Goal: Information Seeking & Learning: Learn about a topic

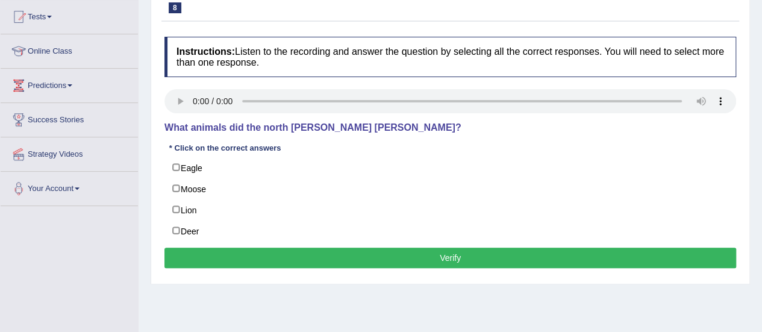
scroll to position [129, 0]
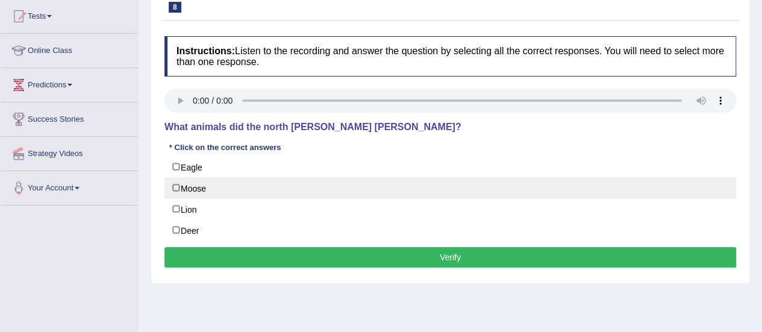
click at [171, 187] on label "Moose" at bounding box center [450, 188] width 572 height 22
checkbox input "true"
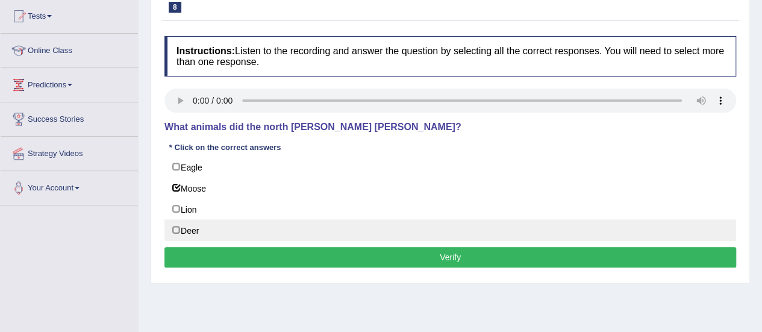
click at [179, 230] on label "Deer" at bounding box center [450, 230] width 572 height 22
checkbox input "true"
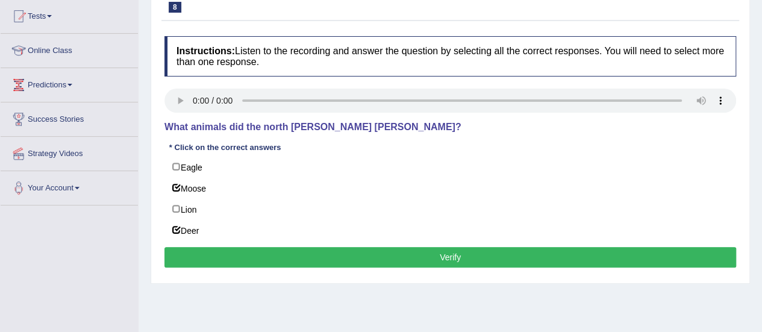
click at [198, 248] on button "Verify" at bounding box center [450, 257] width 572 height 20
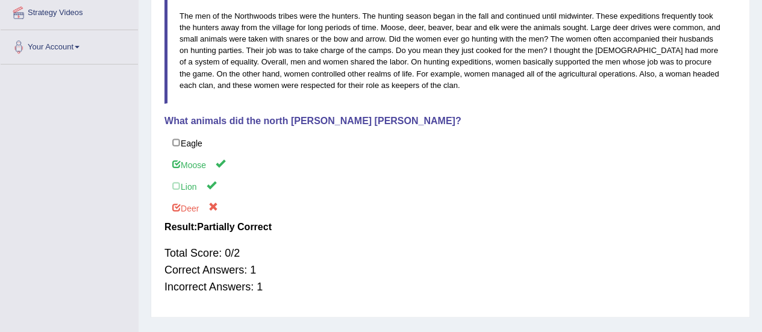
scroll to position [283, 0]
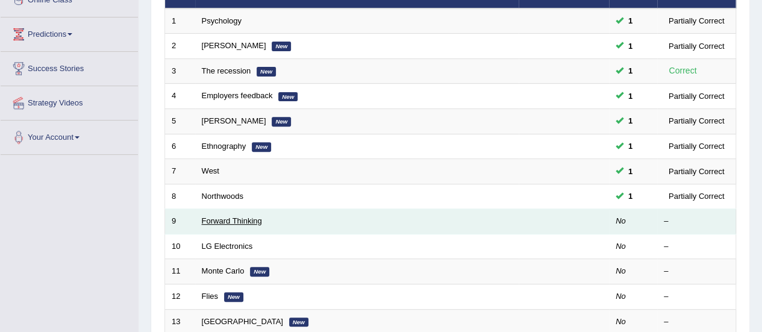
click at [227, 218] on link "Forward Thinking" at bounding box center [232, 220] width 60 height 9
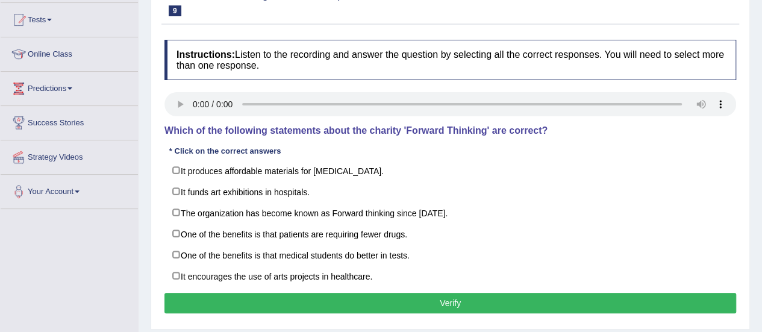
scroll to position [128, 0]
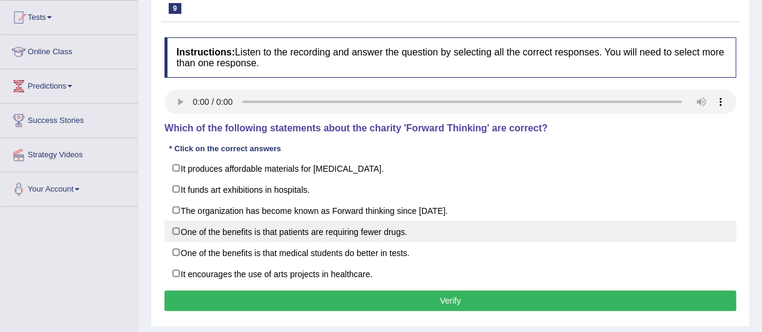
click at [175, 231] on label "One of the benefits is that patients are requiring fewer drugs." at bounding box center [450, 231] width 572 height 22
checkbox input "true"
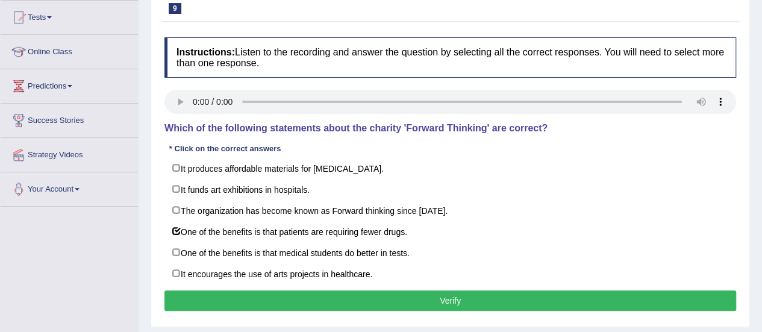
click at [224, 294] on button "Verify" at bounding box center [450, 300] width 572 height 20
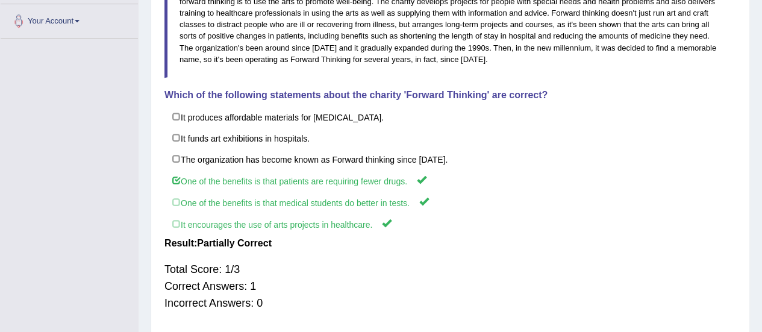
scroll to position [335, 0]
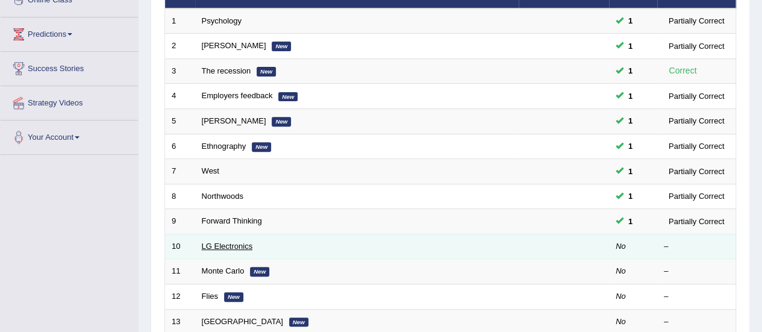
click at [223, 247] on link "LG Electronics" at bounding box center [227, 245] width 51 height 9
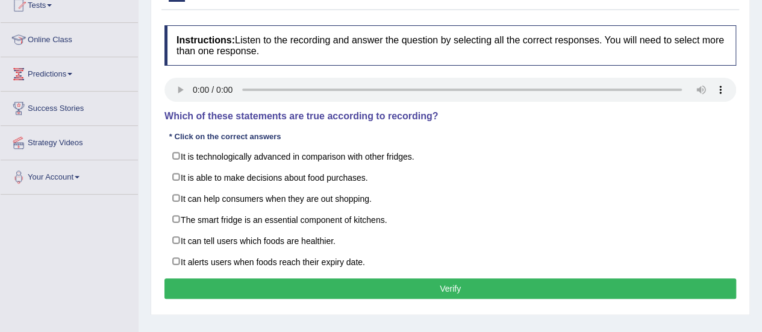
scroll to position [140, 0]
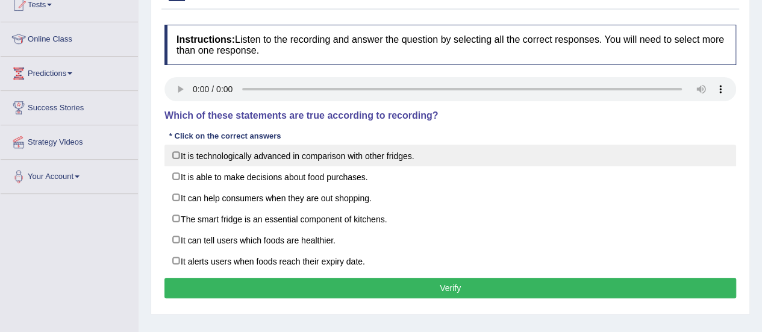
click at [176, 148] on label "It is technologically advanced in comparison with other fridges." at bounding box center [450, 156] width 572 height 22
checkbox input "true"
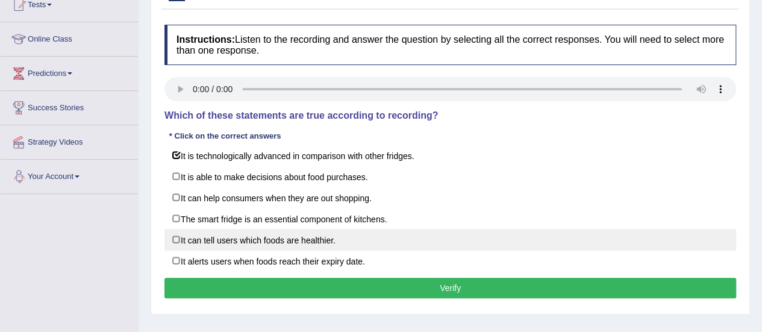
click at [177, 240] on label "It can tell users which foods are healthier." at bounding box center [450, 240] width 572 height 22
checkbox input "true"
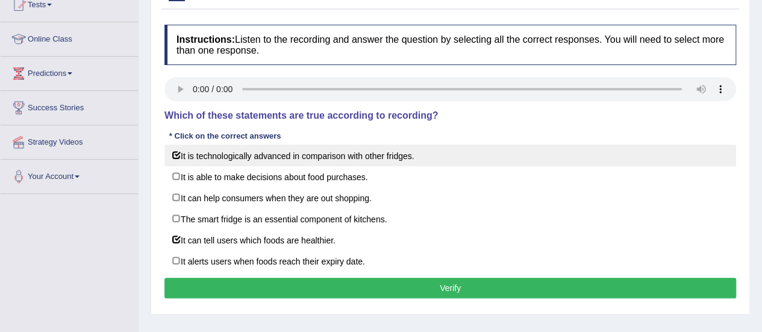
click at [176, 160] on label "It is technologically advanced in comparison with other fridges." at bounding box center [450, 156] width 572 height 22
checkbox input "false"
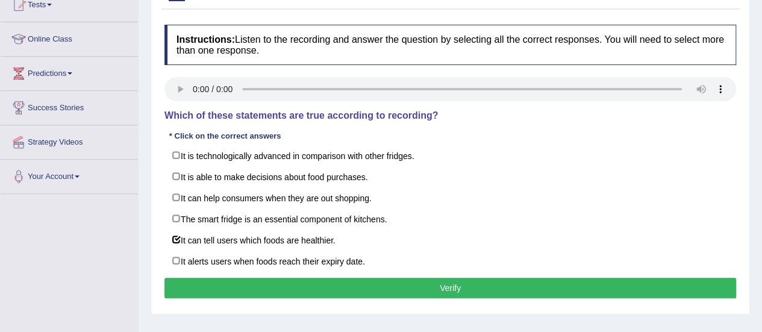
click at [233, 293] on button "Verify" at bounding box center [450, 288] width 572 height 20
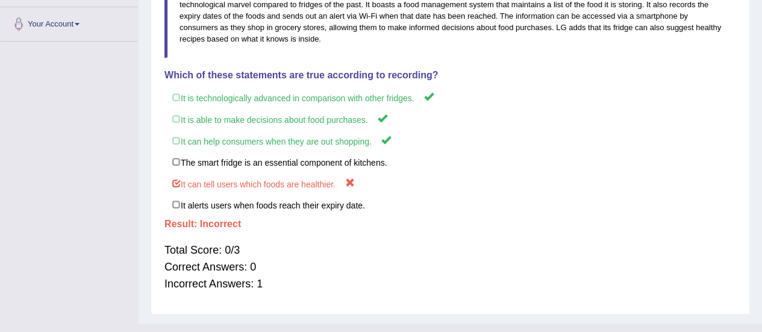
scroll to position [291, 0]
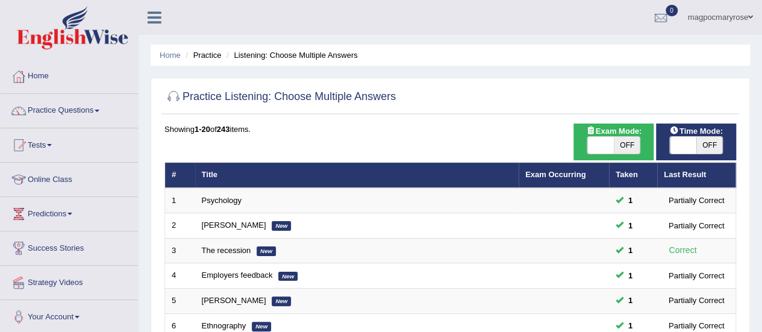
click at [51, 107] on link "Practice Questions" at bounding box center [69, 109] width 137 height 30
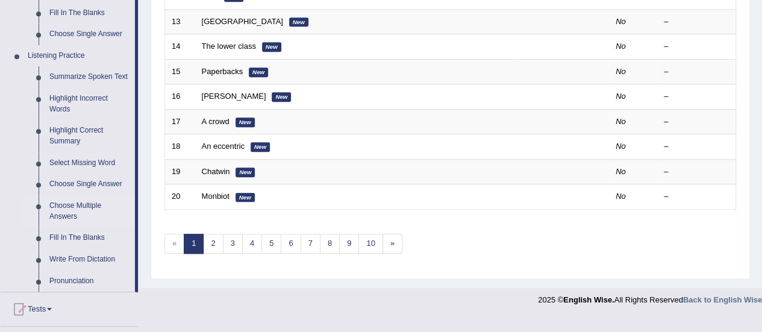
scroll to position [484, 0]
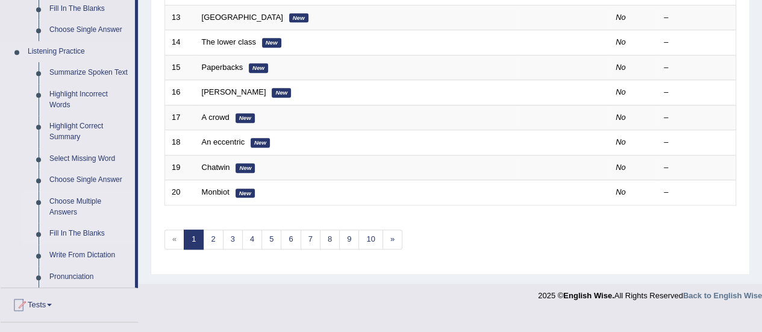
click at [58, 232] on link "Fill In The Blanks" at bounding box center [89, 234] width 91 height 22
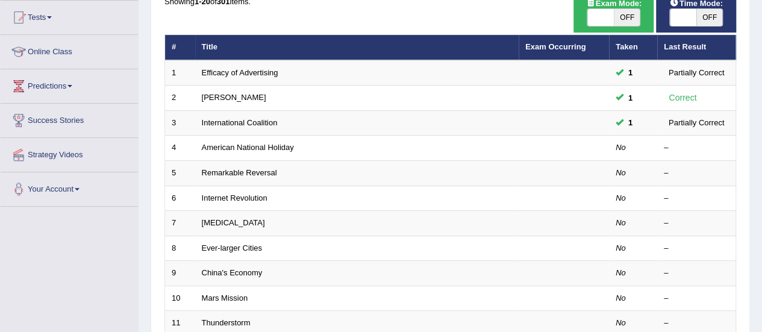
scroll to position [136, 0]
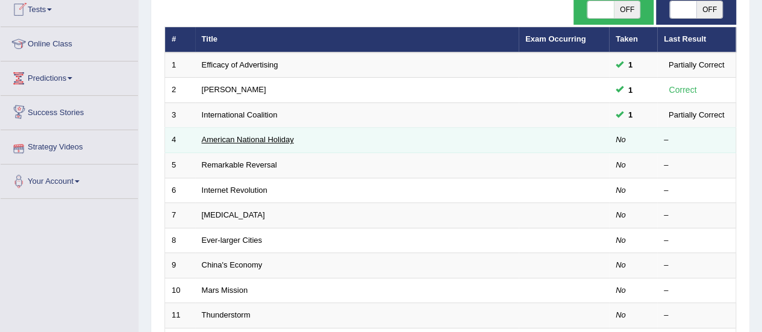
click at [204, 137] on link "American National Holiday" at bounding box center [248, 139] width 92 height 9
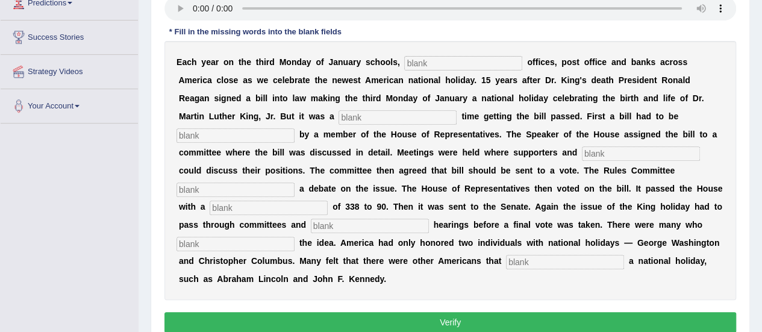
scroll to position [210, 0]
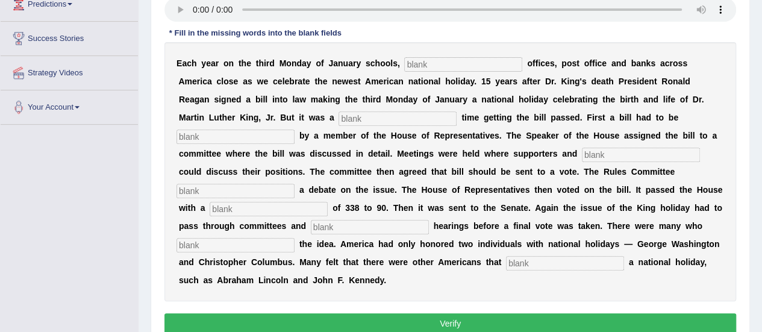
click at [428, 60] on input "text" at bounding box center [463, 64] width 118 height 14
click at [428, 58] on input "text" at bounding box center [463, 64] width 118 height 14
type input "federal"
click at [403, 114] on input "text" at bounding box center [397, 118] width 118 height 14
type input "though"
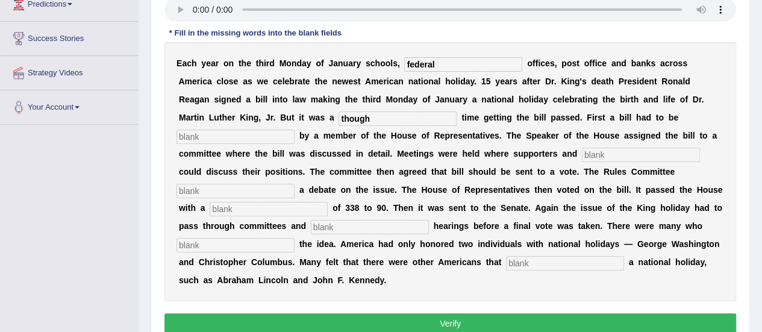
click at [273, 138] on input "text" at bounding box center [235, 136] width 118 height 14
click at [597, 152] on input "text" at bounding box center [641, 155] width 118 height 14
type input "oppents"
click at [274, 184] on input "text" at bounding box center [235, 191] width 118 height 14
click at [287, 190] on input "agreed" at bounding box center [235, 191] width 118 height 14
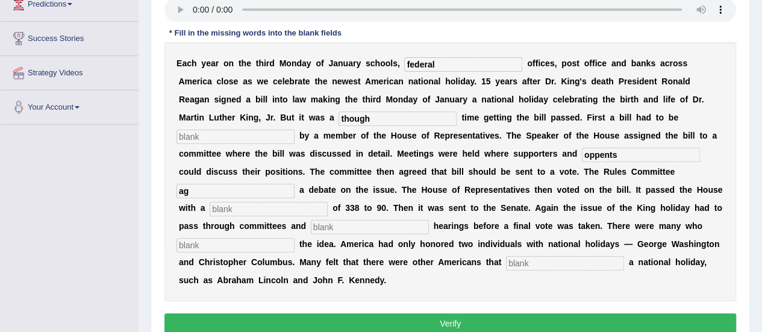
type input "a"
type input "shecdule"
click at [267, 208] on input "text" at bounding box center [269, 209] width 118 height 14
type input "vote"
click at [325, 223] on input "text" at bounding box center [370, 227] width 118 height 14
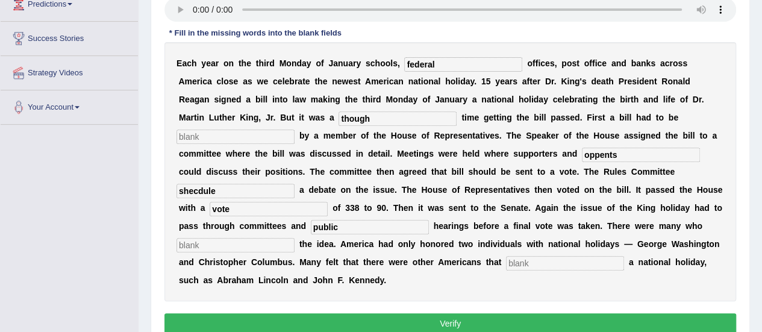
type input "public"
click at [537, 267] on input "text" at bounding box center [565, 263] width 118 height 14
click at [240, 241] on input "text" at bounding box center [235, 245] width 118 height 14
type input "oppose"
click at [532, 263] on input "text" at bounding box center [565, 263] width 118 height 14
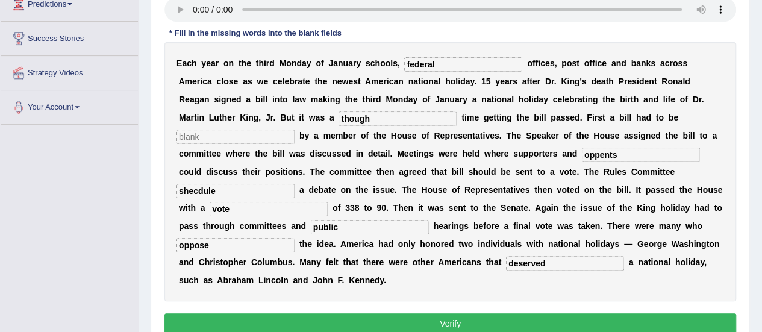
type input "deserved"
click at [370, 119] on input "though" at bounding box center [397, 118] width 118 height 14
type input "tough"
click at [649, 152] on input "oppents" at bounding box center [641, 155] width 118 height 14
type input "opponents"
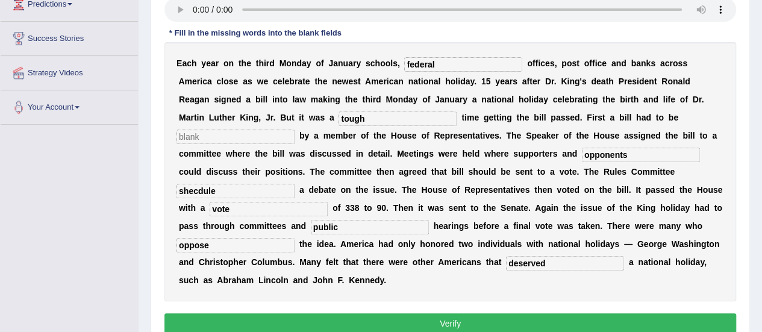
click at [196, 188] on input "shecdule" at bounding box center [235, 191] width 118 height 14
type input "schedule"
click at [245, 133] on input "text" at bounding box center [235, 136] width 118 height 14
type input "sign"
click at [298, 319] on button "Verify" at bounding box center [450, 323] width 572 height 20
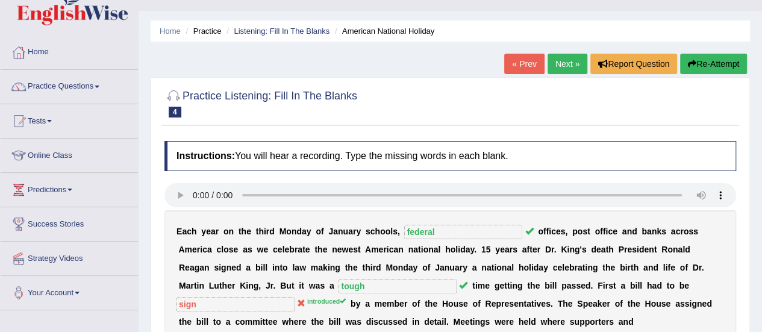
scroll to position [0, 0]
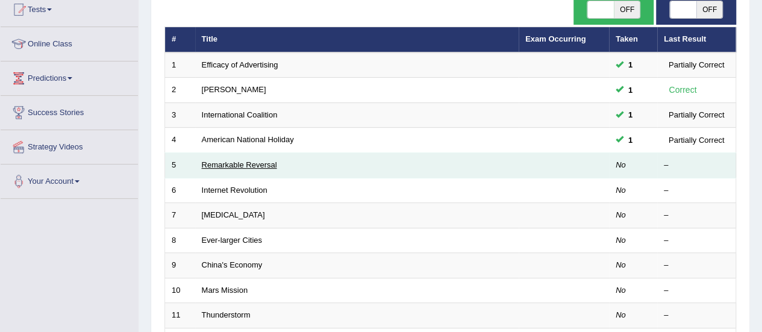
click at [238, 167] on link "Remarkable Reversal" at bounding box center [239, 164] width 75 height 9
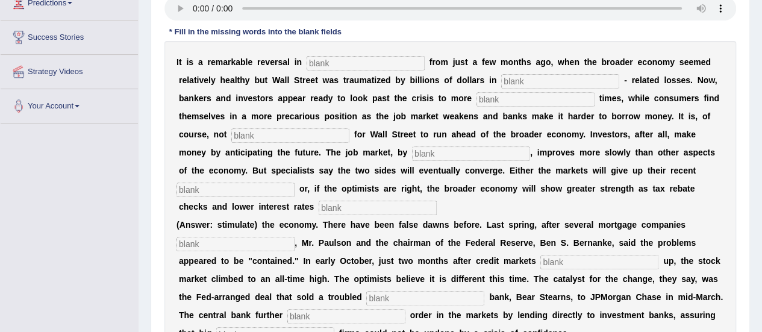
scroll to position [208, 0]
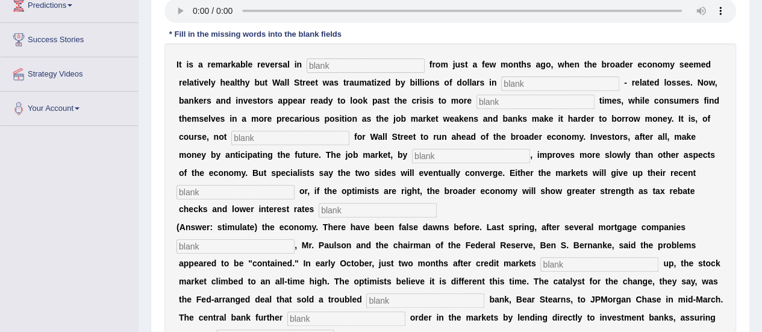
drag, startPoint x: 0, startPoint y: 0, endPoint x: 746, endPoint y: 230, distance: 780.8
click at [329, 62] on input "text" at bounding box center [366, 65] width 118 height 14
type input "attitueded"
click at [529, 83] on input "text" at bounding box center [560, 83] width 118 height 14
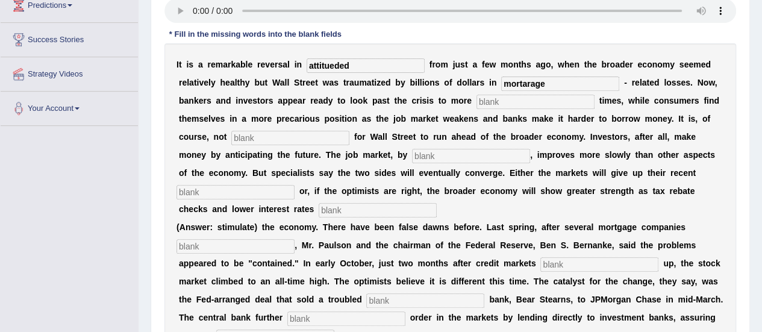
type input "mortarage"
click at [511, 102] on input "text" at bounding box center [535, 102] width 118 height 14
type input "profitabkle"
click at [330, 137] on input "text" at bounding box center [290, 138] width 118 height 14
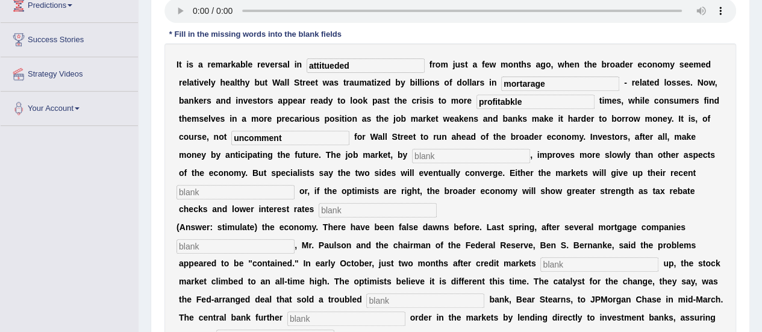
type input "uncomment"
click at [422, 152] on input "text" at bounding box center [471, 156] width 118 height 14
type input "conmtrats"
click at [273, 195] on input "text" at bounding box center [235, 192] width 118 height 14
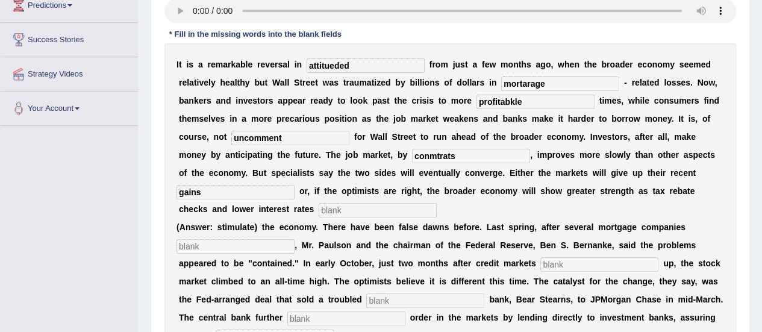
type input "gains"
click at [390, 204] on input "text" at bounding box center [378, 210] width 118 height 14
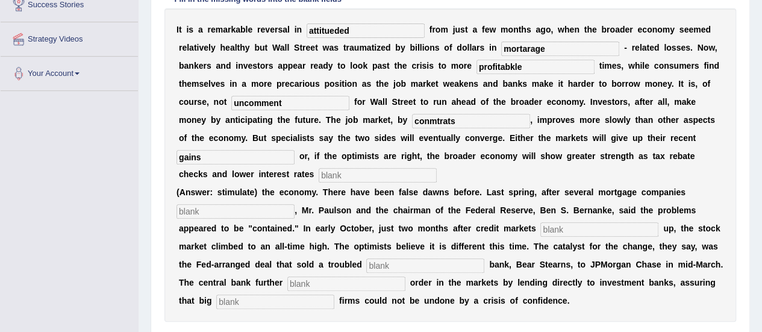
scroll to position [270, 0]
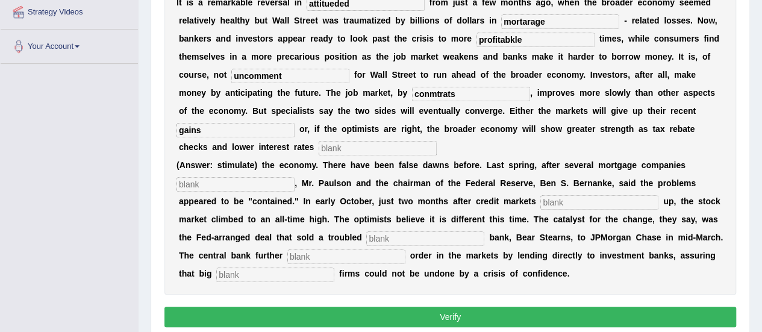
click at [379, 146] on input "text" at bounding box center [378, 148] width 118 height 14
type input "stimulate"
click at [271, 183] on input "text" at bounding box center [235, 184] width 118 height 14
type input "colla[se"
click at [554, 203] on input "text" at bounding box center [599, 202] width 118 height 14
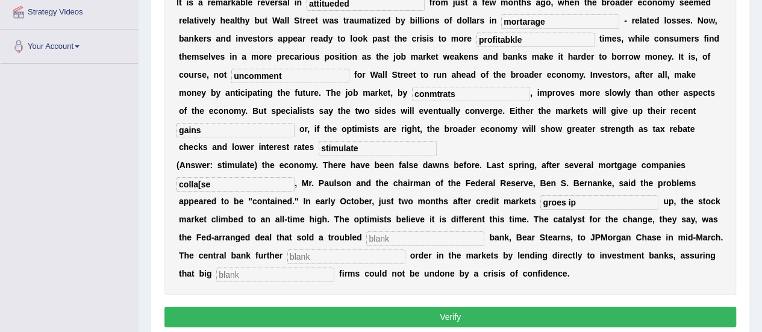
type input "groes ip"
click at [455, 234] on input "text" at bounding box center [425, 238] width 118 height 14
type input "investments"
click at [349, 255] on input "text" at bounding box center [346, 256] width 118 height 14
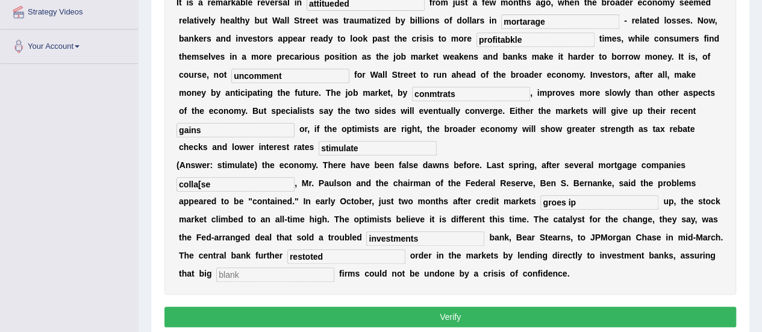
type input "restoted"
click at [301, 269] on input "text" at bounding box center [275, 274] width 118 height 14
type input "security"
click at [315, 255] on input "restoted" at bounding box center [346, 256] width 118 height 14
type input "restored"
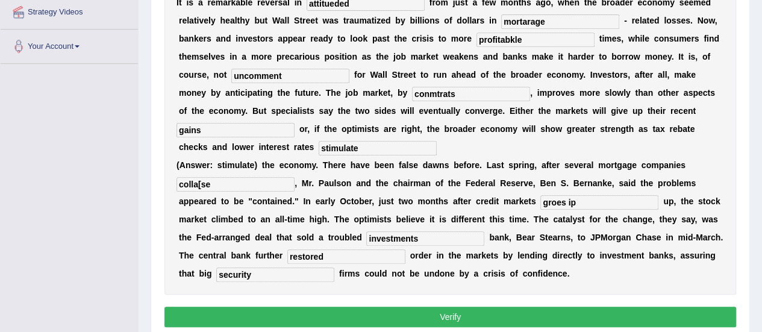
click at [562, 201] on input "groes ip" at bounding box center [599, 202] width 118 height 14
type input "goes"
click at [201, 182] on input "colla[se" at bounding box center [235, 184] width 118 height 14
click at [211, 184] on input "collasse" at bounding box center [235, 184] width 118 height 14
type input "collapsed"
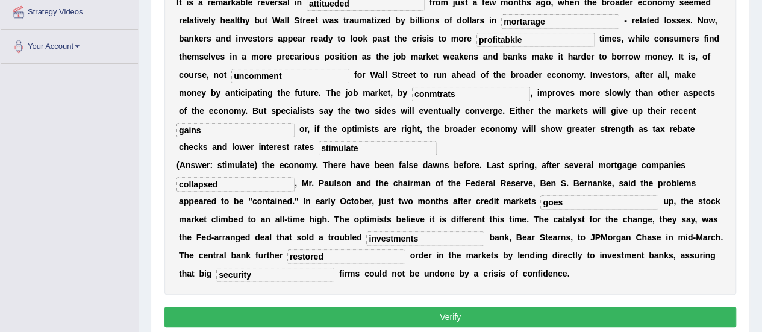
click at [458, 93] on input "conmtrats" at bounding box center [471, 94] width 118 height 14
type input "contrast"
click at [514, 39] on input "profitabkle" at bounding box center [535, 40] width 118 height 14
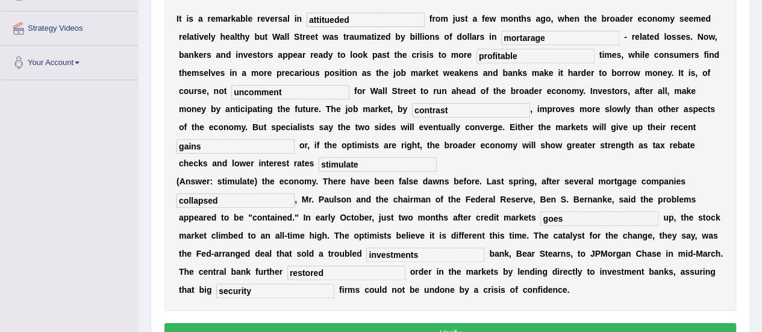
scroll to position [246, 0]
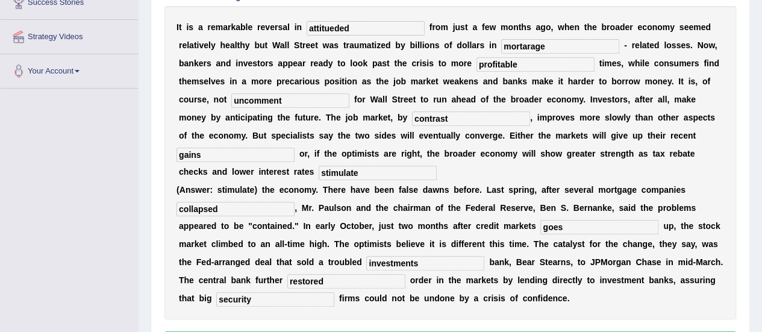
type input "profitable"
click at [540, 45] on input "mortarage" at bounding box center [560, 46] width 118 height 14
click at [527, 42] on input "mortarage" at bounding box center [560, 46] width 118 height 14
type input "mortgage"
click at [350, 28] on input "attitueded" at bounding box center [366, 28] width 118 height 14
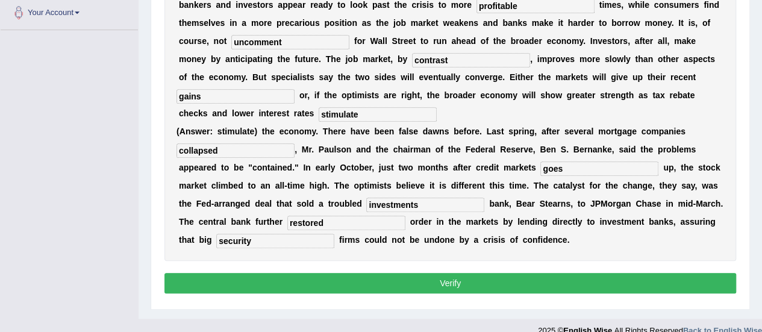
scroll to position [315, 0]
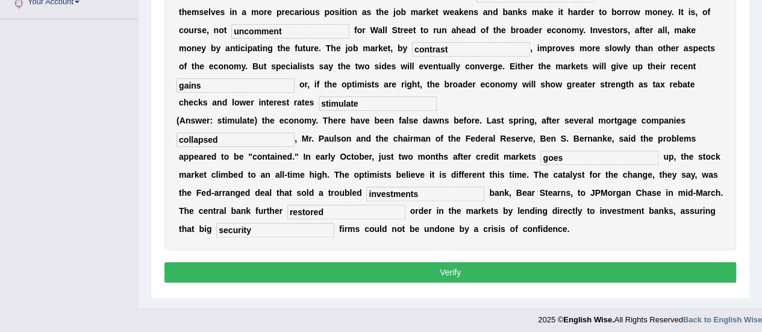
type input "attitude"
click at [440, 275] on button "Verify" at bounding box center [450, 272] width 572 height 20
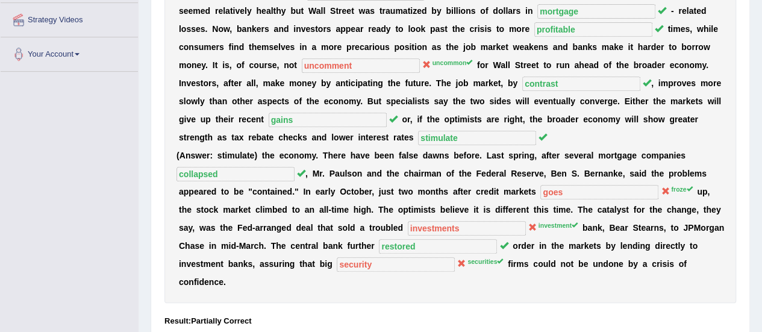
scroll to position [265, 0]
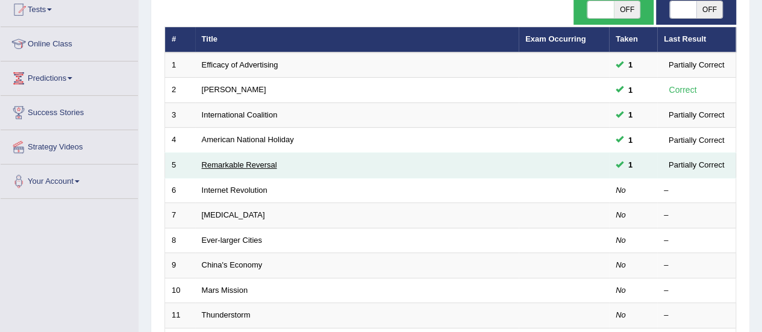
scroll to position [136, 0]
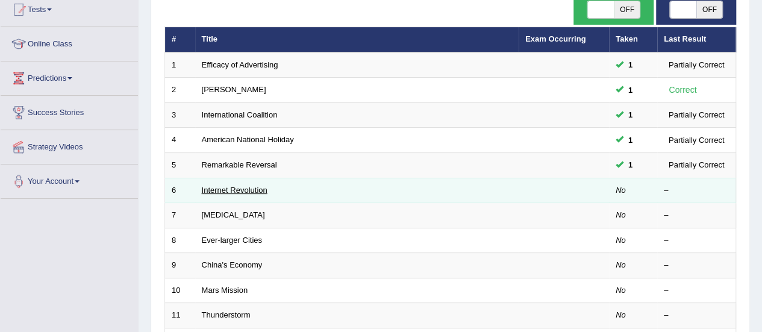
click at [228, 189] on link "Internet Revolution" at bounding box center [235, 189] width 66 height 9
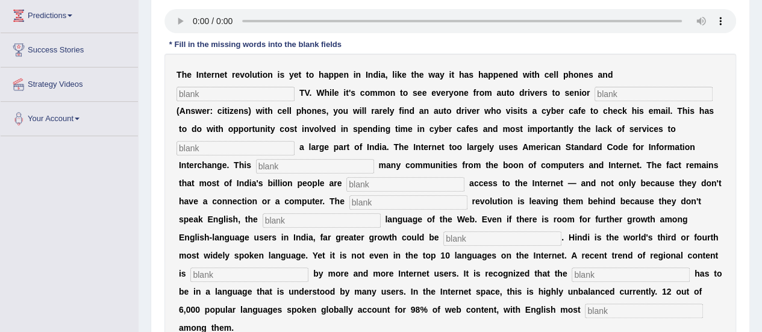
scroll to position [194, 0]
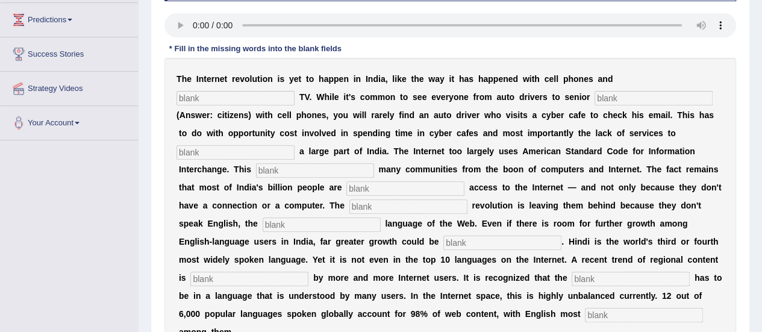
drag, startPoint x: 0, startPoint y: 0, endPoint x: 749, endPoint y: 205, distance: 776.8
click at [204, 95] on input "text" at bounding box center [235, 98] width 118 height 14
type input "cable"
click at [623, 99] on input "text" at bounding box center [653, 98] width 118 height 14
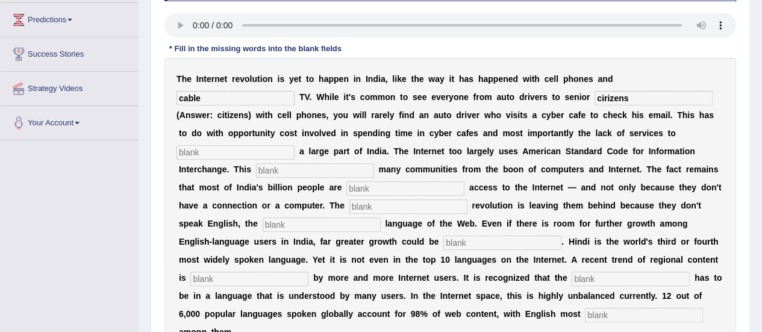
type input "cirizens"
click at [265, 154] on input "text" at bounding box center [235, 152] width 118 height 14
click at [264, 148] on input "text" at bounding box center [235, 152] width 118 height 14
type input "target"
click at [278, 179] on div "T h e I n t e r n e t r e v o l u t i o n i s y e t t o h a p p e n i n I n d i…" at bounding box center [450, 205] width 572 height 295
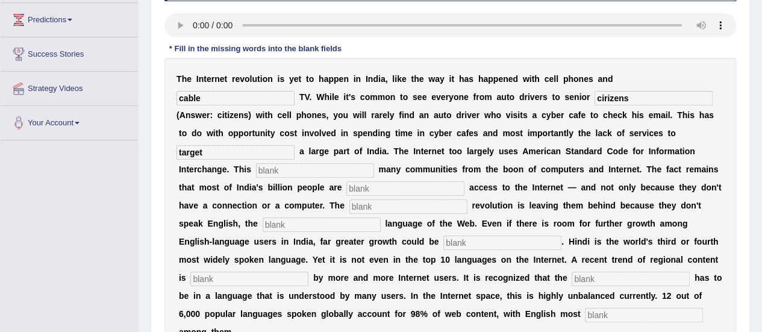
click at [287, 169] on input "text" at bounding box center [315, 170] width 118 height 14
type input "alliances"
click at [366, 187] on input "text" at bounding box center [405, 188] width 118 height 14
type input "denied"
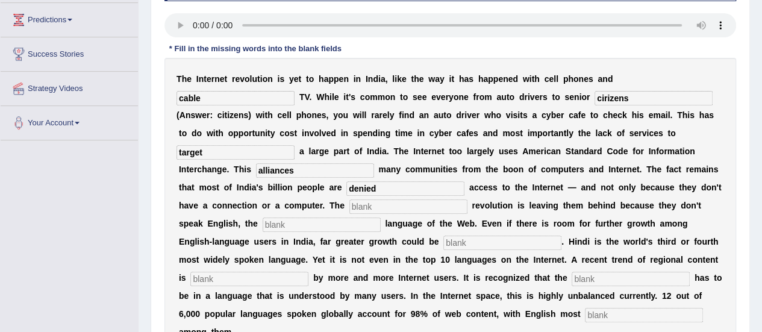
click at [365, 204] on input "text" at bounding box center [408, 206] width 118 height 14
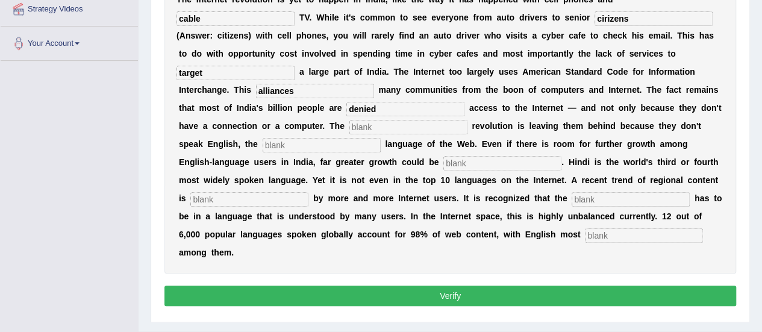
scroll to position [276, 0]
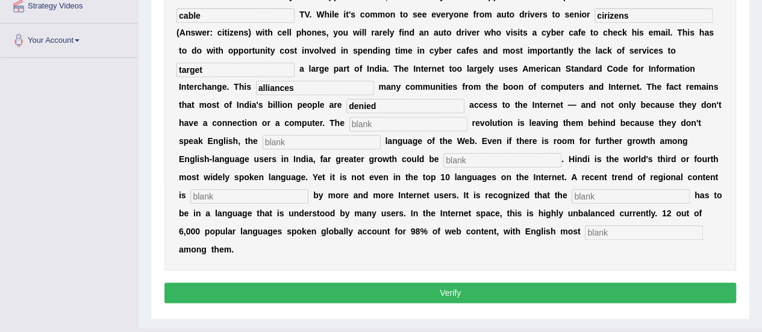
click at [364, 123] on input "text" at bounding box center [408, 124] width 118 height 14
type input "digital"
click at [346, 141] on input "text" at bounding box center [322, 142] width 118 height 14
click at [317, 140] on input "text" at bounding box center [322, 142] width 118 height 14
type input "domintant"
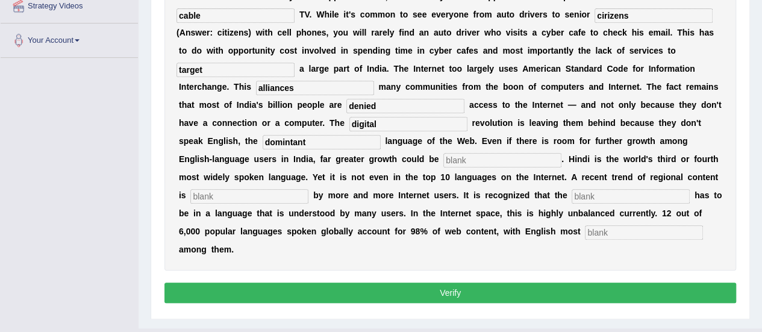
click at [461, 151] on div "T h e I n t e r n e t r e v o l u t i o n i s y e t t o h a p p e n i n I n d i…" at bounding box center [450, 122] width 572 height 295
click at [463, 158] on input "text" at bounding box center [502, 160] width 118 height 14
type input "grater"
click at [625, 192] on input "text" at bounding box center [631, 196] width 118 height 14
click at [285, 191] on input "text" at bounding box center [249, 196] width 118 height 14
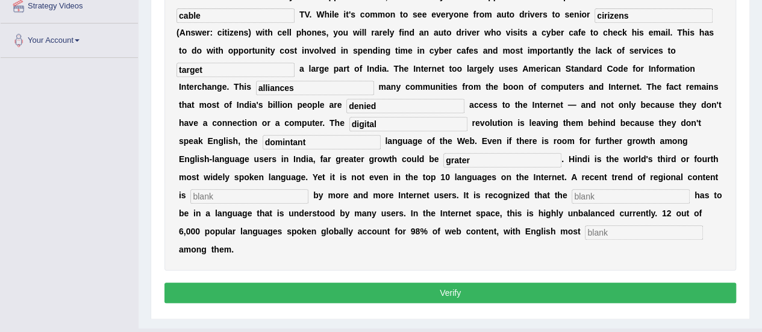
click at [285, 191] on input "text" at bounding box center [249, 196] width 118 height 14
type input "preferred"
click at [606, 196] on input "text" at bounding box center [631, 196] width 118 height 14
type input "contents"
click at [613, 235] on input "text" at bounding box center [644, 232] width 118 height 14
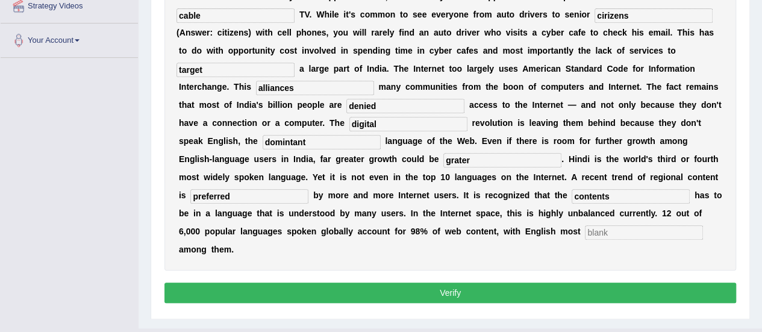
click at [612, 229] on input "text" at bounding box center [644, 232] width 118 height 14
type input "prominent"
click at [474, 158] on input "grater" at bounding box center [502, 160] width 118 height 14
type input "g"
type input "risk"
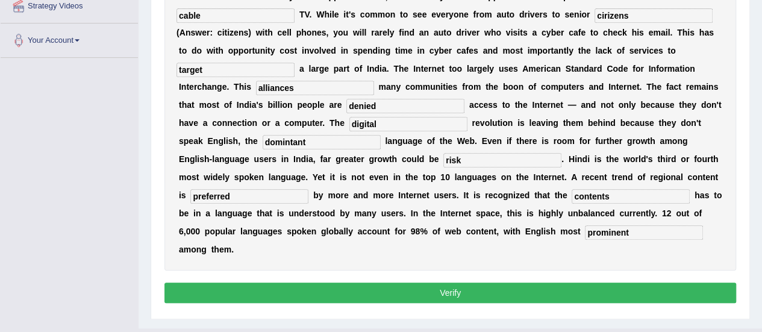
click at [292, 142] on input "domintant" at bounding box center [322, 142] width 118 height 14
type input "dominant"
click at [291, 84] on input "alliances" at bounding box center [315, 88] width 118 height 14
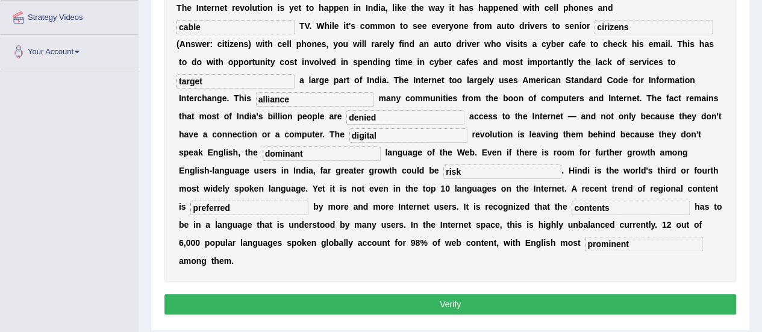
scroll to position [249, 0]
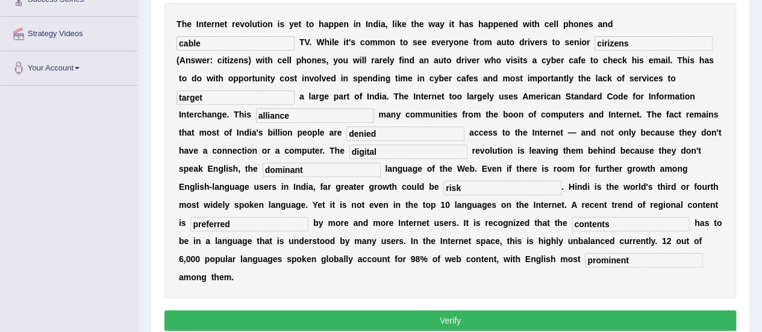
type input "alliance"
click at [605, 40] on input "cirizens" at bounding box center [653, 43] width 118 height 14
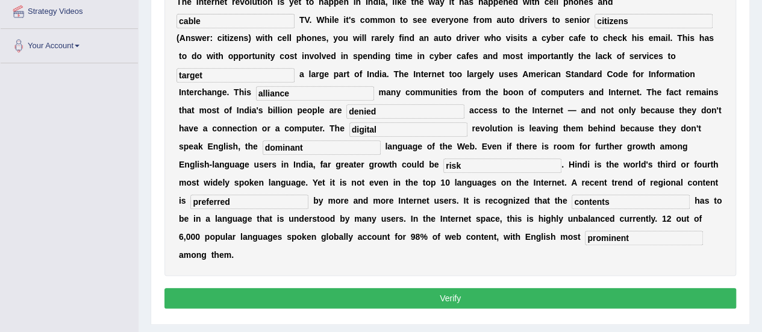
scroll to position [271, 0]
type input "citizens"
click at [460, 301] on button "Verify" at bounding box center [450, 298] width 572 height 20
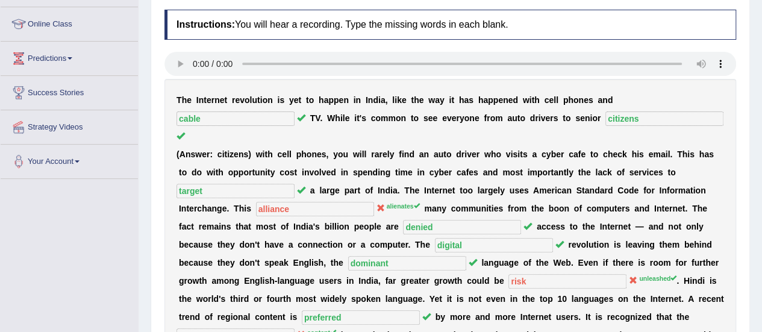
scroll to position [122, 0]
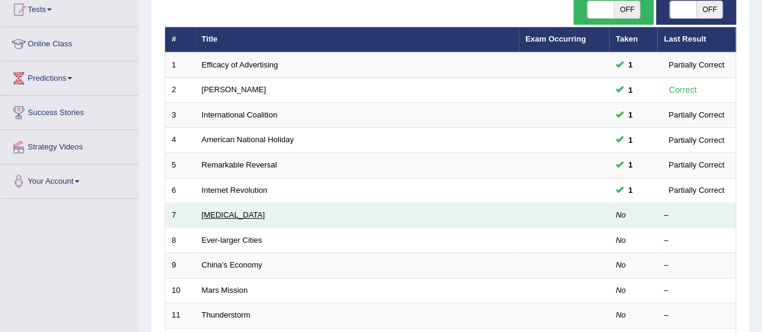
click at [204, 210] on link "[MEDICAL_DATA]" at bounding box center [233, 214] width 63 height 9
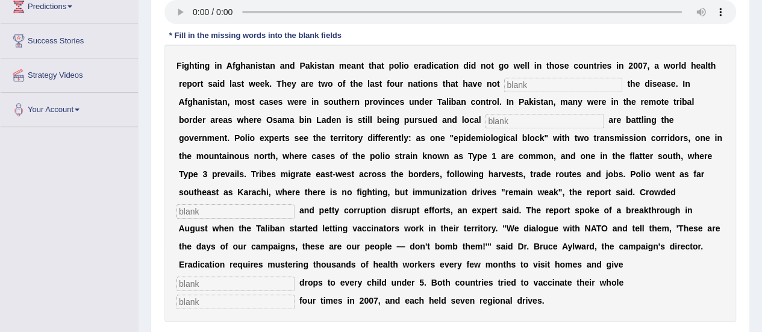
scroll to position [202, 0]
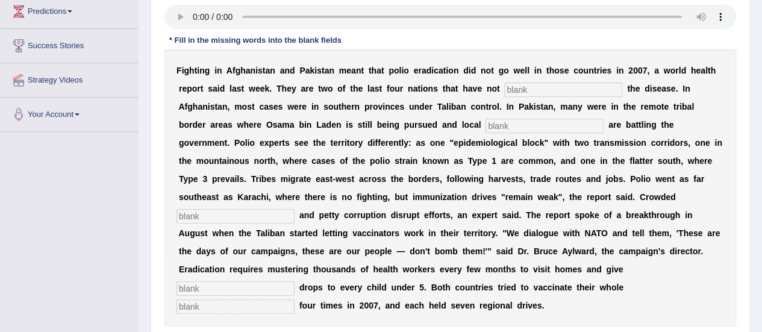
click at [522, 91] on input "text" at bounding box center [563, 90] width 118 height 14
type input "elimated"
click at [534, 129] on input "text" at bounding box center [544, 126] width 118 height 14
click at [534, 123] on input "text" at bounding box center [544, 126] width 118 height 14
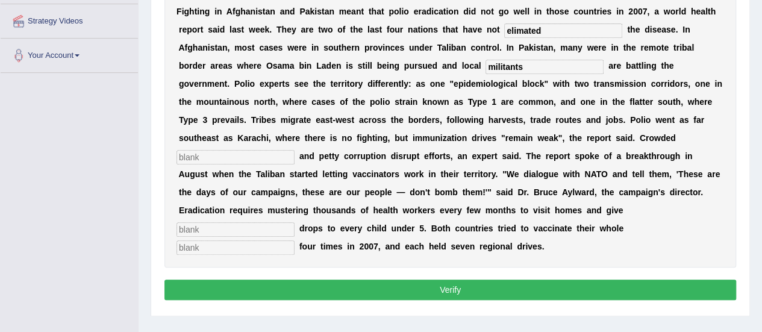
scroll to position [263, 0]
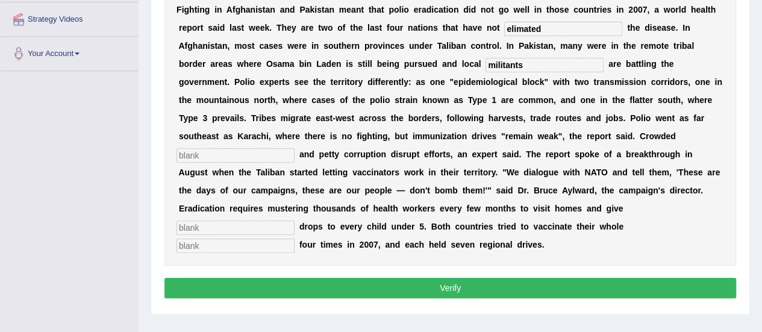
type input "militants"
click at [257, 151] on input "text" at bounding box center [235, 155] width 118 height 14
type input "slums"
click at [240, 225] on input "text" at bounding box center [235, 227] width 118 height 14
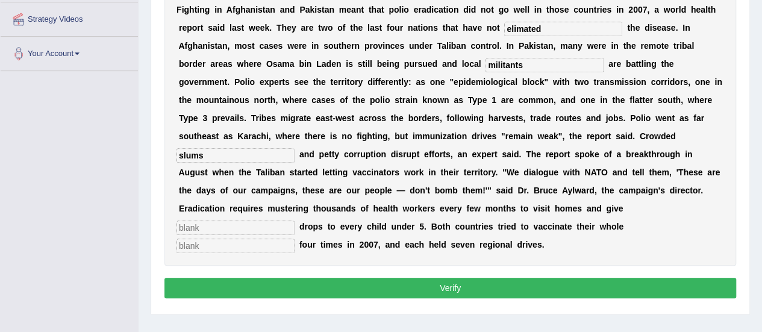
click at [238, 228] on input "text" at bounding box center [235, 227] width 118 height 14
type input "vaccinrs"
click at [226, 251] on input "text" at bounding box center [235, 245] width 118 height 14
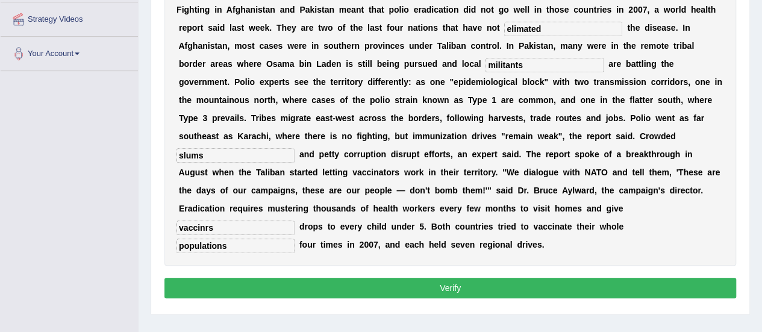
type input "populations"
click at [211, 227] on input "vaccinrs" at bounding box center [235, 227] width 118 height 14
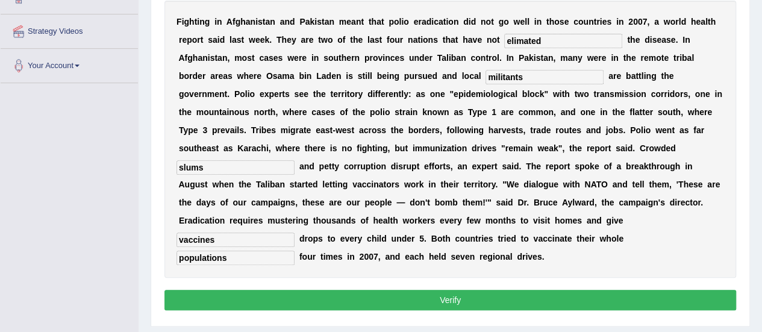
scroll to position [239, 0]
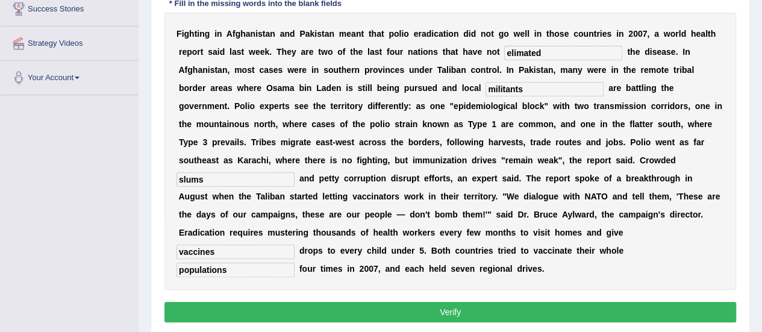
type input "vaccines"
click at [544, 51] on input "elimated" at bounding box center [563, 53] width 118 height 14
type input "eliminated"
click at [230, 307] on button "Verify" at bounding box center [450, 312] width 572 height 20
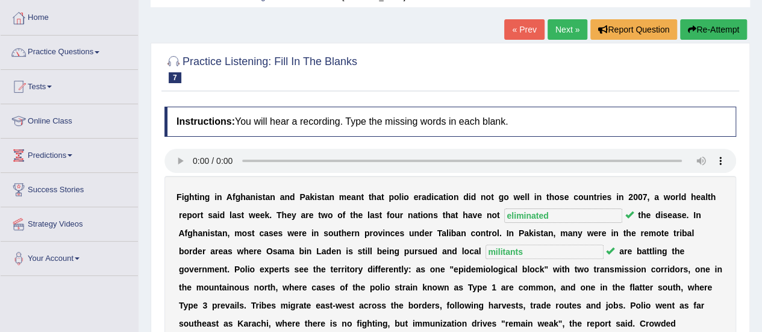
scroll to position [0, 0]
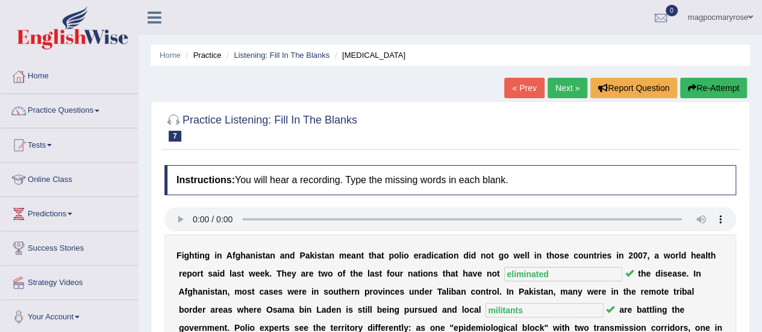
click at [53, 113] on link "Practice Questions" at bounding box center [69, 109] width 137 height 30
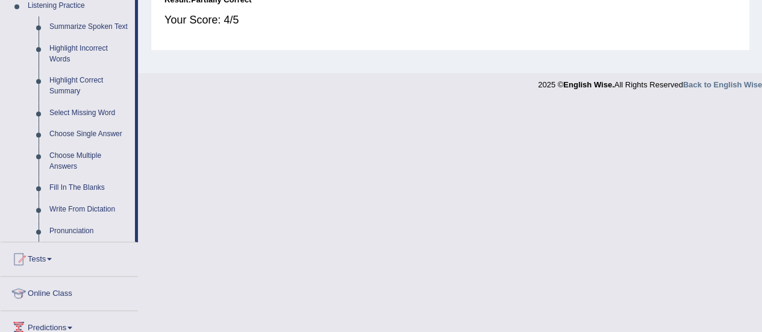
scroll to position [526, 0]
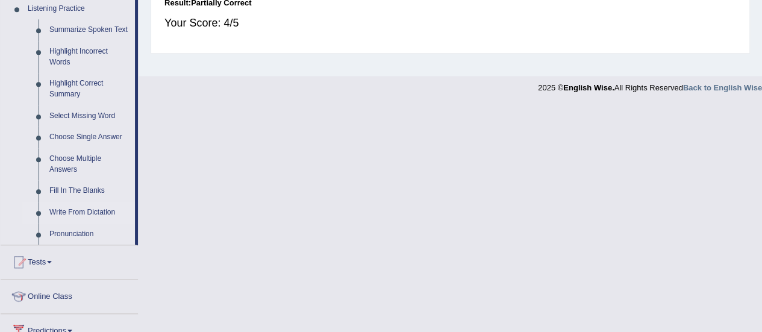
click at [61, 212] on link "Write From Dictation" at bounding box center [89, 213] width 91 height 22
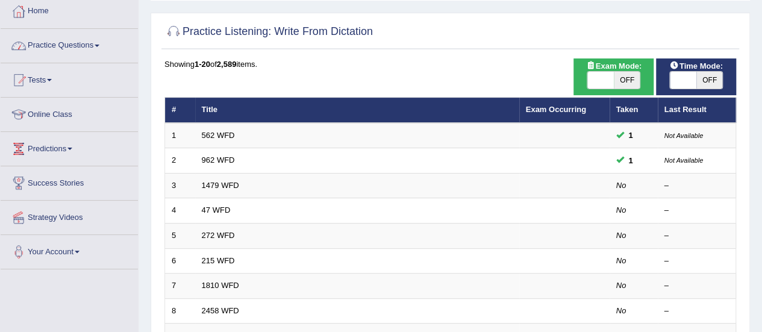
scroll to position [67, 0]
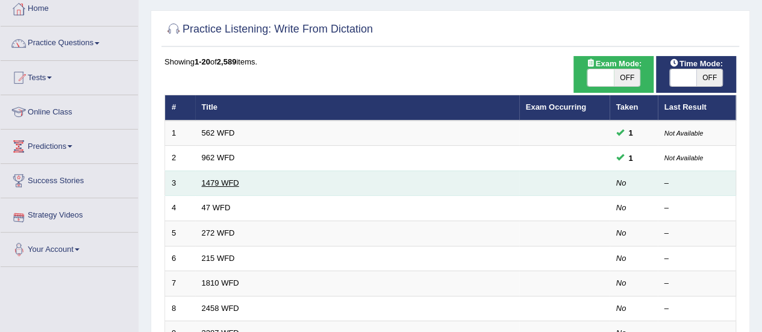
click at [220, 185] on link "1479 WFD" at bounding box center [220, 182] width 37 height 9
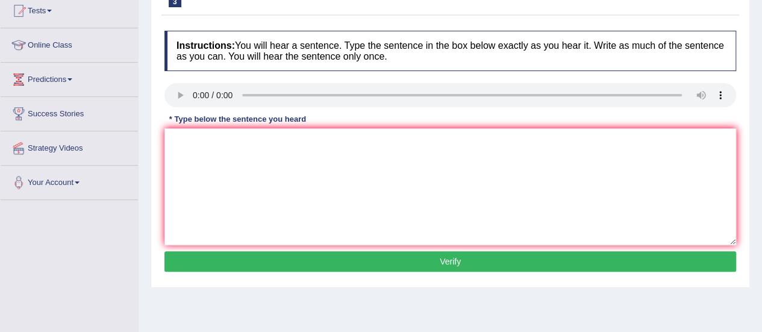
scroll to position [159, 0]
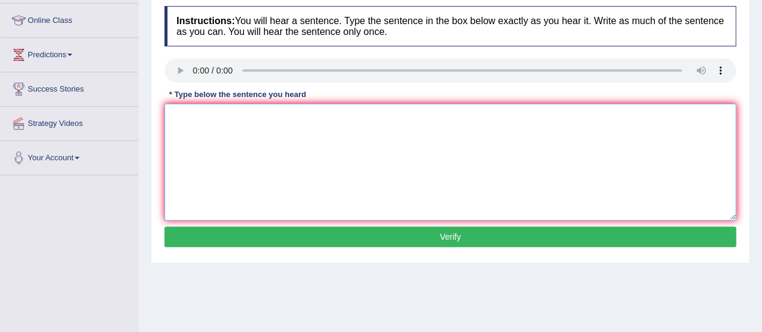
click at [193, 125] on textarea at bounding box center [450, 162] width 572 height 117
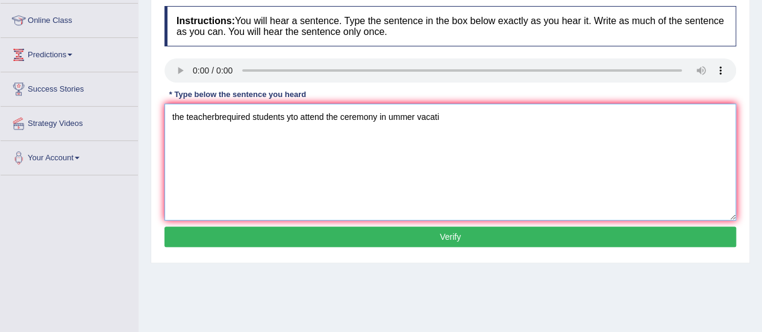
click at [175, 115] on textarea "the teacherbrequired students yto attend the ceremony in ummer vacati" at bounding box center [450, 162] width 572 height 117
click at [220, 115] on textarea "The teacherbrequired students yto attend the ceremony in ummer vacati" at bounding box center [450, 162] width 572 height 117
click at [248, 115] on textarea "The teacher required students yto attend the ceremony in ummer vacati" at bounding box center [450, 162] width 572 height 117
click at [291, 117] on textarea "The teacher requires students yto attend the ceremony in ummer vacati" at bounding box center [450, 162] width 572 height 117
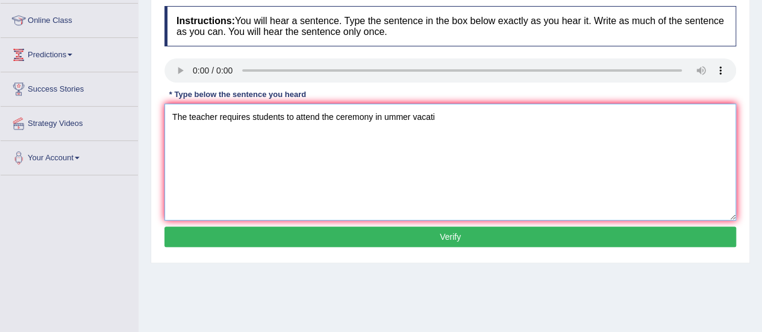
click at [382, 116] on textarea "The teacher requires students to attend the ceremony in ummer vacati" at bounding box center [450, 162] width 572 height 117
click at [387, 116] on textarea "The teacher requires students to attend the ceremony in Summer vacation." at bounding box center [450, 162] width 572 height 117
type textarea "The teacher requires students to attend the ceremony in summer vacation."
click at [387, 240] on button "Verify" at bounding box center [450, 236] width 572 height 20
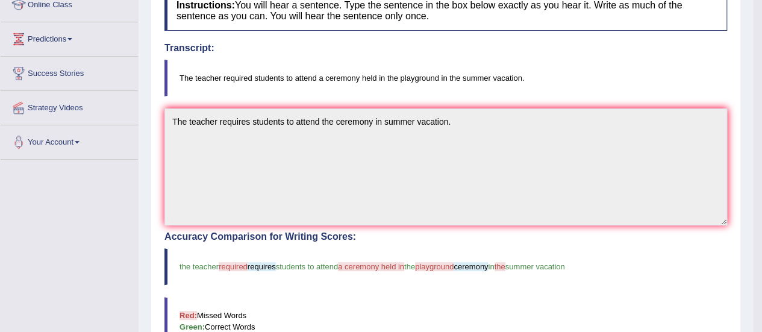
scroll to position [167, 0]
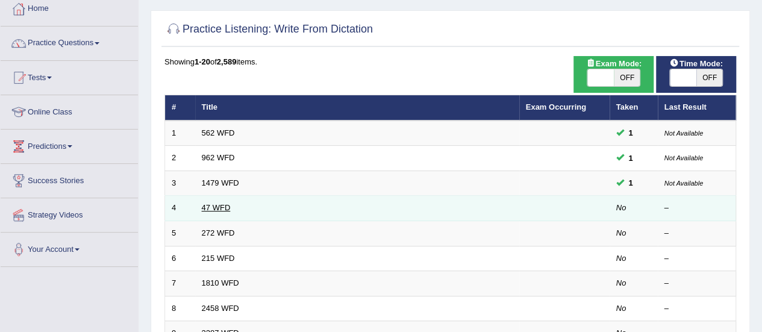
click at [211, 207] on link "47 WFD" at bounding box center [216, 207] width 29 height 9
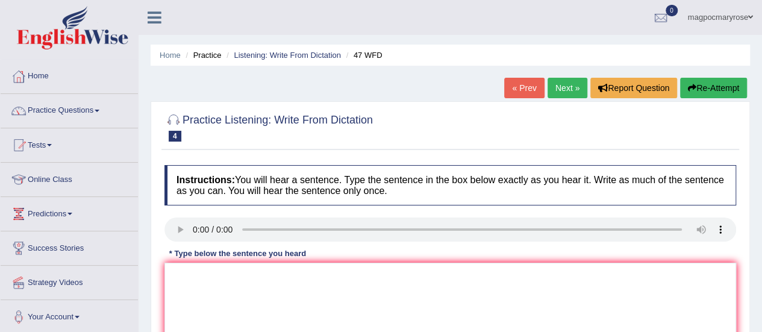
scroll to position [108, 0]
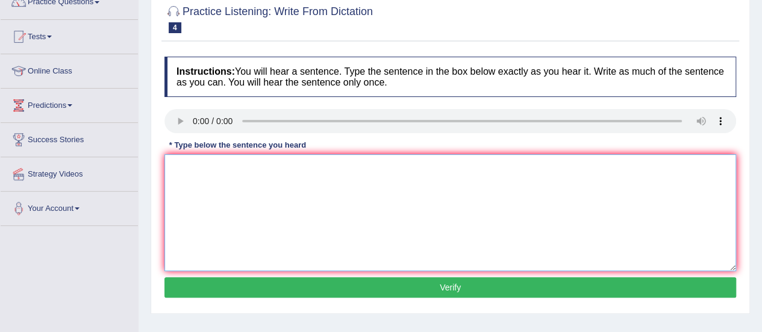
click at [185, 184] on textarea at bounding box center [450, 212] width 572 height 117
click at [175, 166] on textarea "two drops of the soultuions were heated in the test tuibes." at bounding box center [450, 212] width 572 height 117
click at [250, 168] on textarea "Two drops of the soultuions were heated in the test tuibes." at bounding box center [450, 212] width 572 height 117
click at [370, 169] on textarea "Two drops of the solutions were heated in the test tuibes." at bounding box center [450, 212] width 572 height 117
type textarea "Two drops of the solutions were heated in the test tubes."
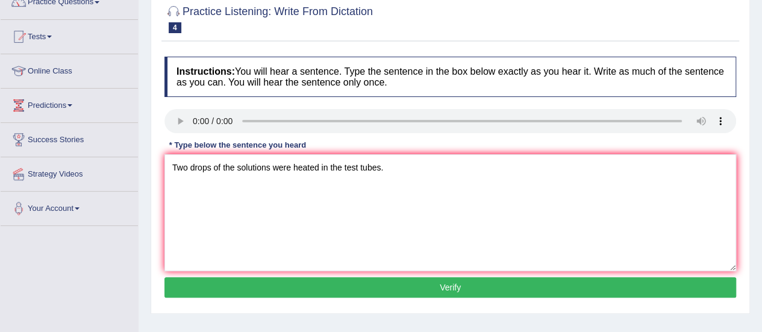
click at [312, 284] on button "Verify" at bounding box center [450, 287] width 572 height 20
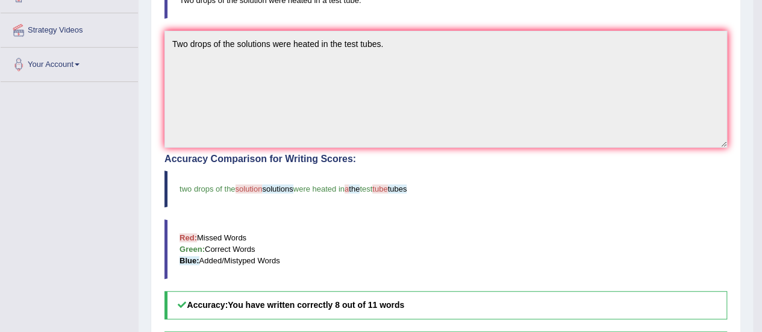
scroll to position [253, 0]
drag, startPoint x: 740, startPoint y: 155, endPoint x: 739, endPoint y: 103, distance: 51.8
click at [739, 103] on div "Practice Listening: Write From Dictation 4 47 WFD Instructions: You will hear a…" at bounding box center [446, 168] width 590 height 640
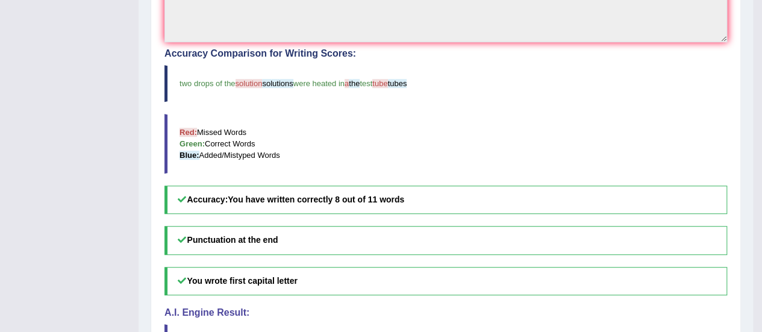
scroll to position [357, 0]
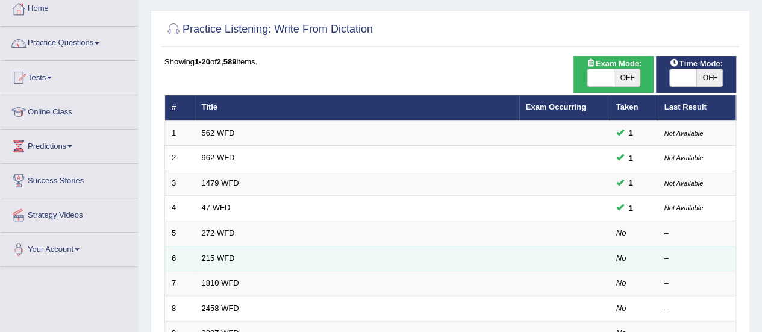
scroll to position [67, 0]
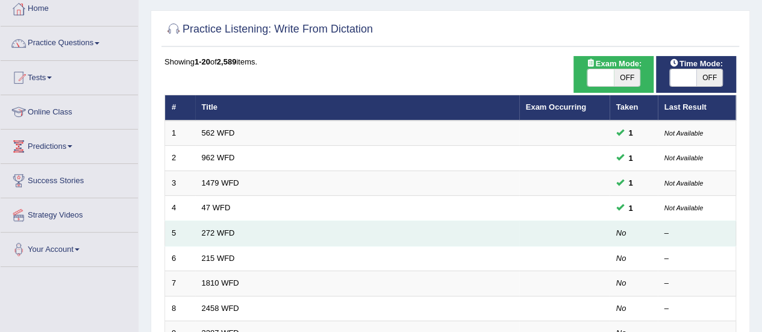
click at [220, 237] on td "272 WFD" at bounding box center [357, 233] width 324 height 25
click at [220, 230] on link "272 WFD" at bounding box center [218, 232] width 33 height 9
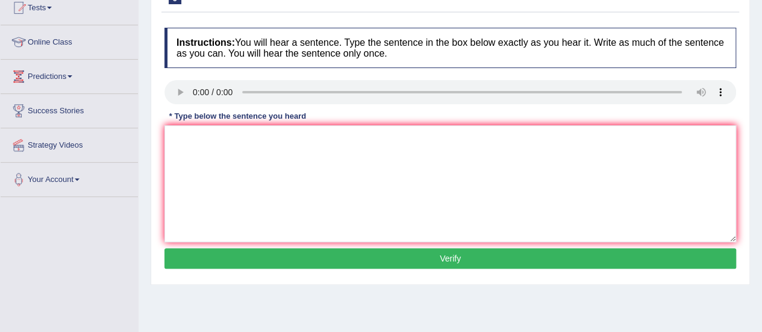
scroll to position [139, 0]
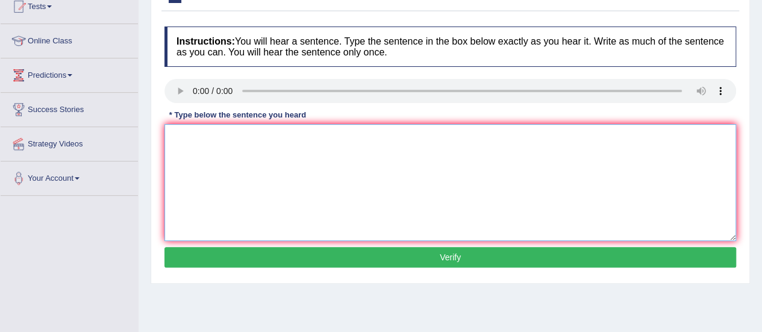
click at [197, 154] on textarea at bounding box center [450, 182] width 572 height 117
click at [173, 137] on textarea "the devemepomnet has tnegative imoact in the environment" at bounding box center [450, 182] width 572 height 117
click at [217, 137] on textarea "The devemepomnet has tnegative imoact in the environment" at bounding box center [450, 182] width 572 height 117
click at [258, 134] on textarea "The development has tnegative imoact in the environment" at bounding box center [450, 182] width 572 height 117
click at [304, 136] on textarea "The development has negative imoact in the environment" at bounding box center [450, 182] width 572 height 117
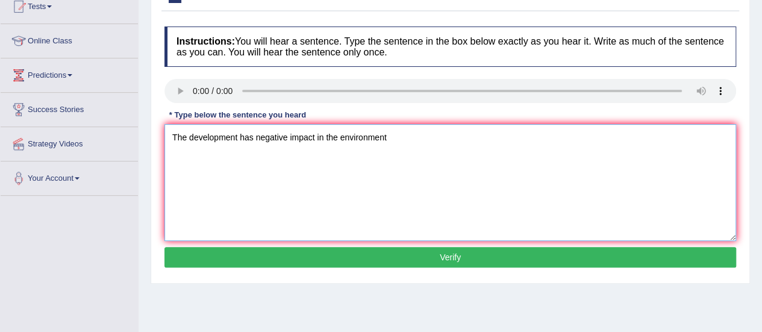
click at [389, 135] on textarea "The development has negative impact in the environment" at bounding box center [450, 182] width 572 height 117
type textarea "The development has negative impact in the environment."
click at [302, 255] on button "Verify" at bounding box center [450, 257] width 572 height 20
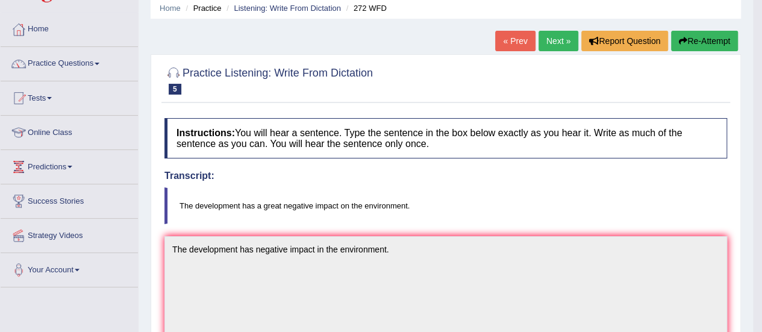
scroll to position [37, 0]
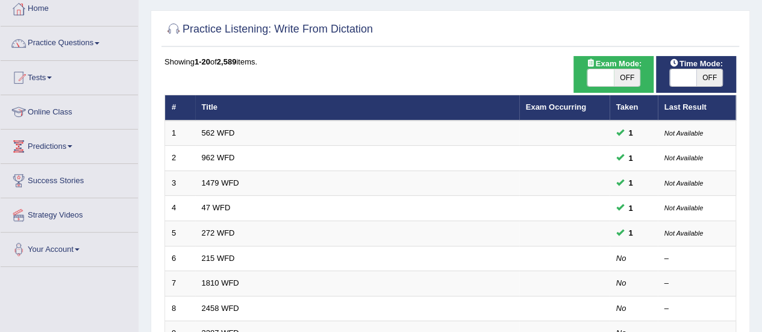
scroll to position [185, 0]
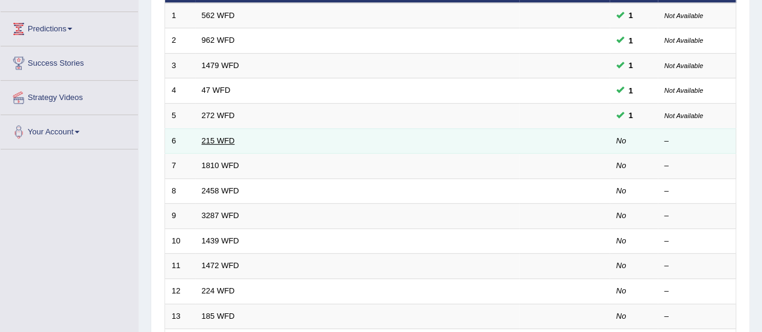
click at [220, 139] on link "215 WFD" at bounding box center [218, 140] width 33 height 9
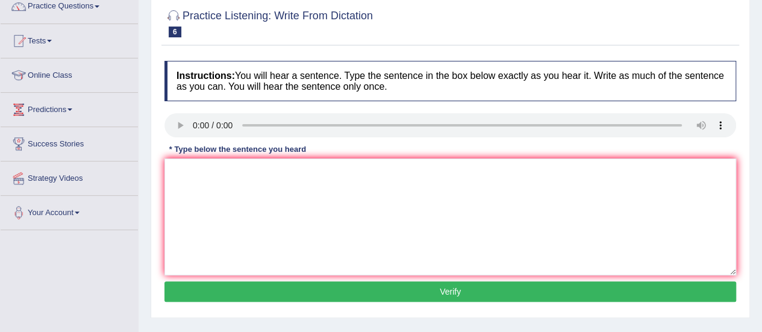
scroll to position [100, 0]
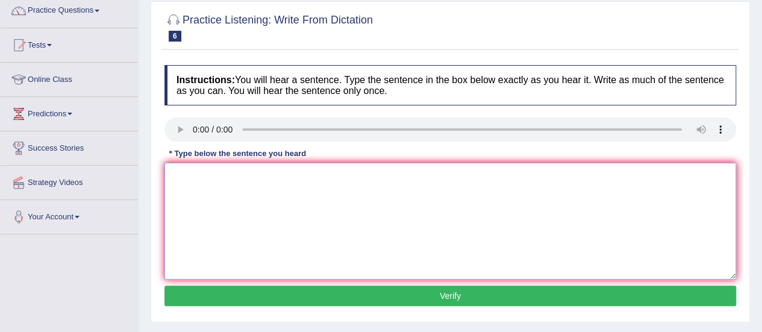
click at [186, 183] on textarea at bounding box center [450, 221] width 572 height 117
click at [240, 179] on textarea "Scientist found" at bounding box center [450, 221] width 572 height 117
click at [251, 175] on textarea "Scientist found everyehre in society today." at bounding box center [450, 221] width 572 height 117
click at [284, 174] on textarea "Scientist found everywhere in society today." at bounding box center [450, 221] width 572 height 117
type textarea "Scientist found everywhere in a society today."
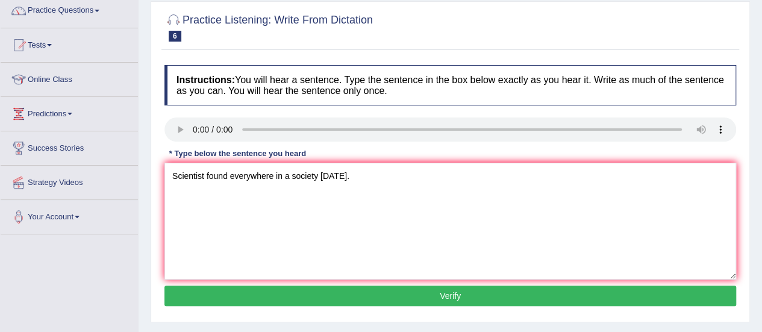
click at [316, 288] on button "Verify" at bounding box center [450, 295] width 572 height 20
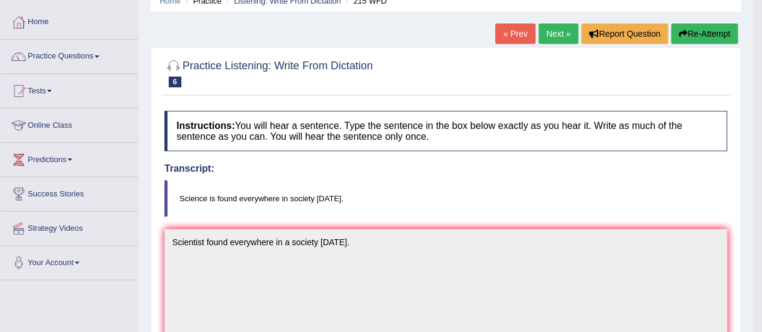
scroll to position [61, 0]
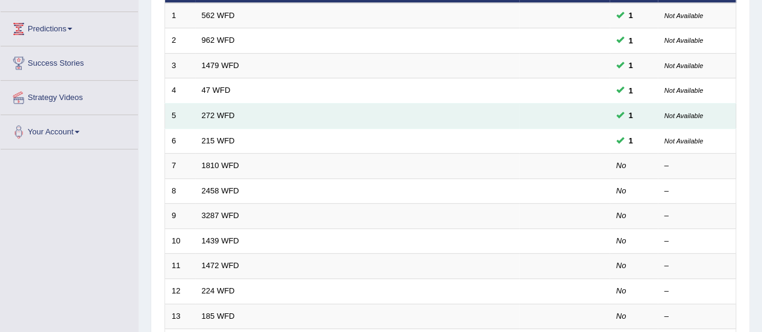
scroll to position [185, 0]
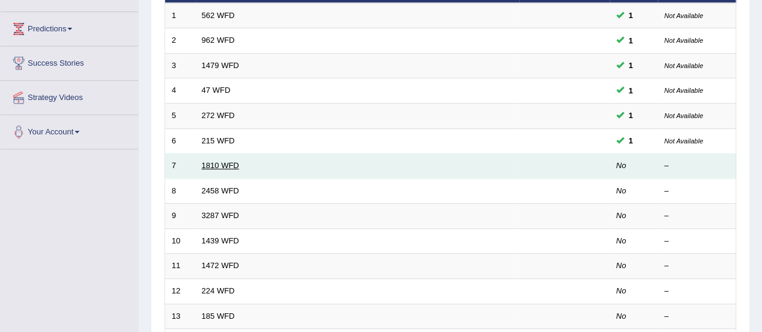
click at [223, 165] on link "1810 WFD" at bounding box center [220, 165] width 37 height 9
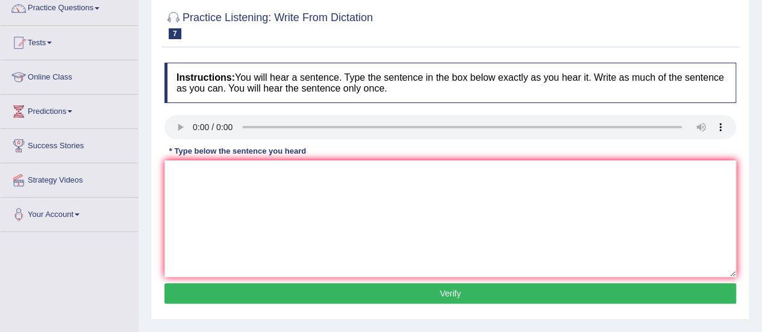
scroll to position [105, 0]
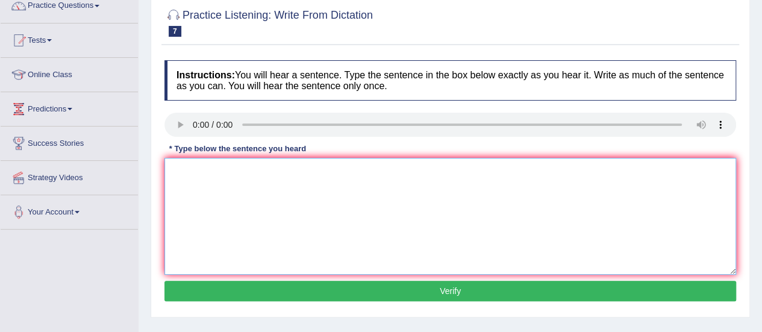
click at [188, 181] on textarea at bounding box center [450, 216] width 572 height 117
type textarea "y"
click at [335, 170] on textarea "You can borrow a books in the library antyiome." at bounding box center [450, 216] width 572 height 117
click at [324, 170] on textarea "You can borrow a books in the library antytime." at bounding box center [450, 216] width 572 height 117
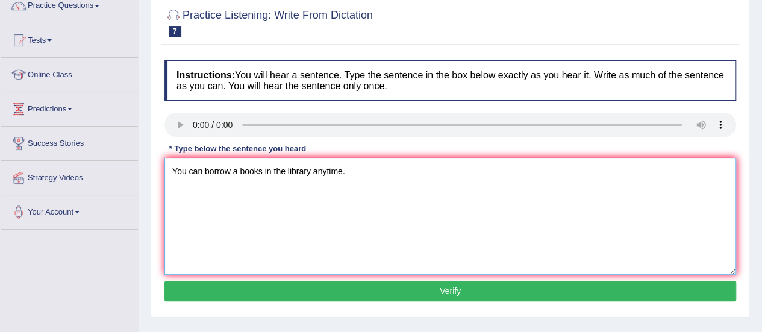
type textarea "You can borrow a books in the library anytime."
click at [335, 288] on button "Verify" at bounding box center [450, 291] width 572 height 20
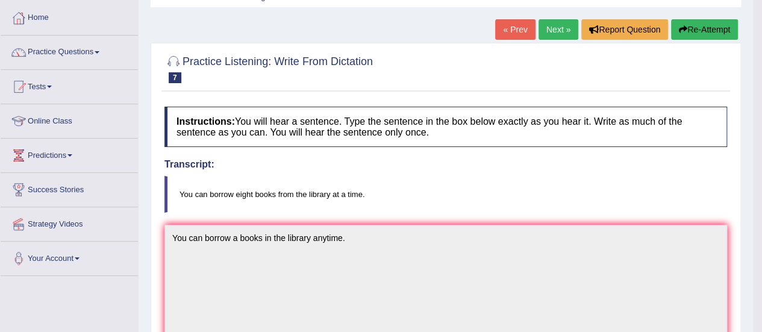
scroll to position [60, 0]
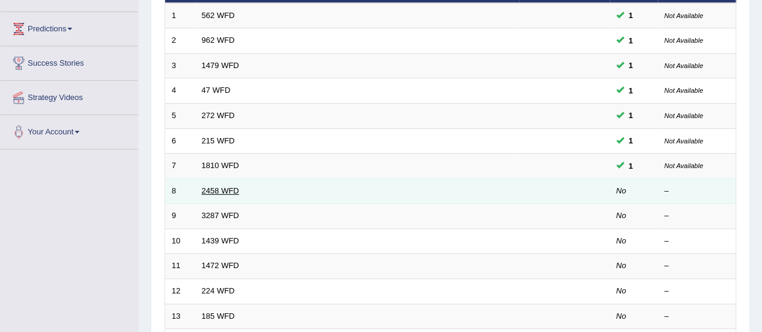
click at [234, 190] on link "2458 WFD" at bounding box center [220, 190] width 37 height 9
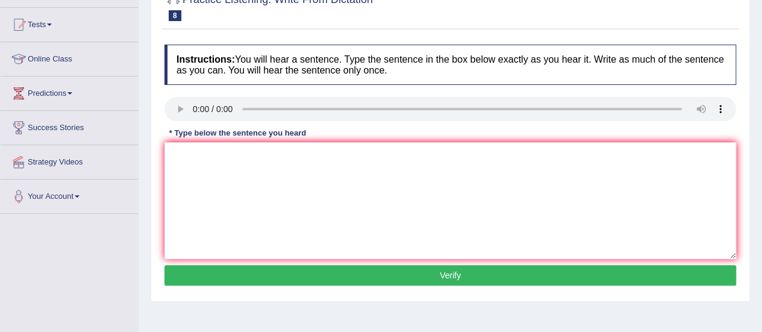
scroll to position [128, 0]
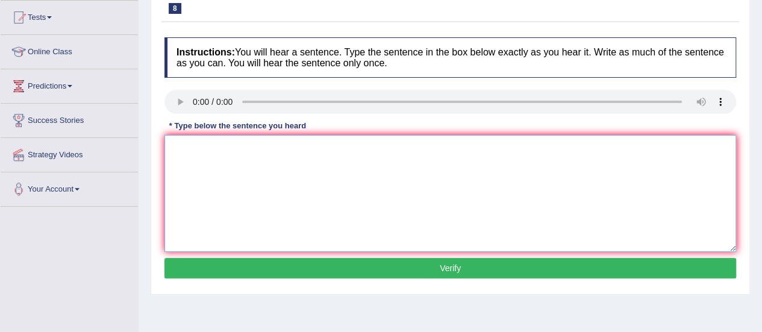
click at [204, 178] on textarea at bounding box center [450, 193] width 572 height 117
click at [237, 145] on textarea "Courses are nutrution are frowing every yrea." at bounding box center [450, 193] width 572 height 117
click at [269, 146] on textarea "Courses are nutrtion are frowing every yrea." at bounding box center [450, 193] width 572 height 117
click at [335, 148] on textarea "Courses are nutrtion are growing every yrea." at bounding box center [450, 193] width 572 height 117
click at [247, 149] on textarea "Courses are nutrtion are growing every year." at bounding box center [450, 193] width 572 height 117
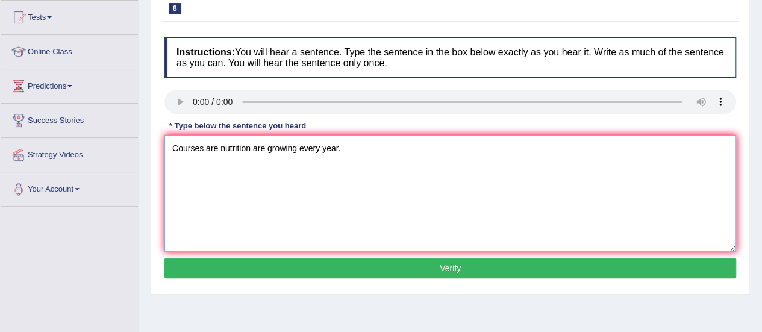
click at [217, 145] on textarea "Courses are nutrition are growing every year." at bounding box center [450, 193] width 572 height 117
type textarea "Courses of nutrition are growing every year."
click at [315, 263] on button "Verify" at bounding box center [450, 268] width 572 height 20
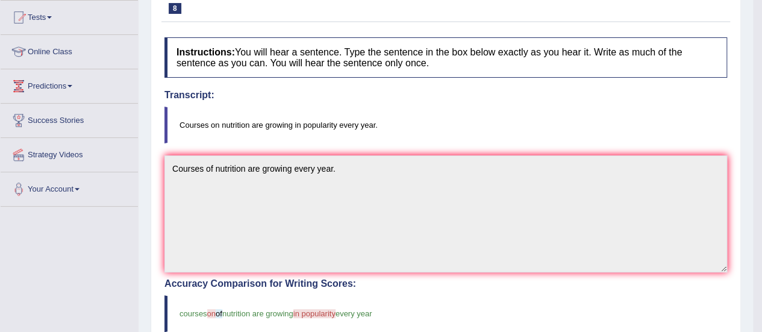
drag, startPoint x: 759, startPoint y: 138, endPoint x: 767, endPoint y: 241, distance: 103.9
click at [761, 204] on html "Toggle navigation Home Practice Questions Speaking Practice Read Aloud Repeat S…" at bounding box center [381, 38] width 762 height 332
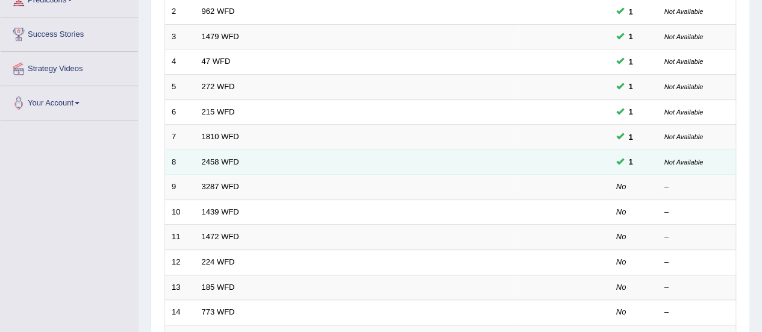
scroll to position [185, 0]
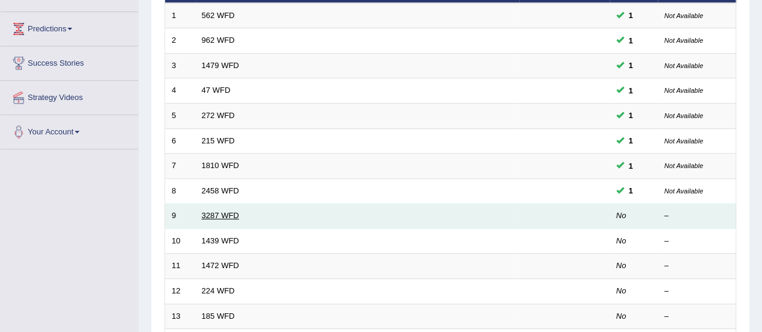
click at [213, 213] on link "3287 WFD" at bounding box center [220, 215] width 37 height 9
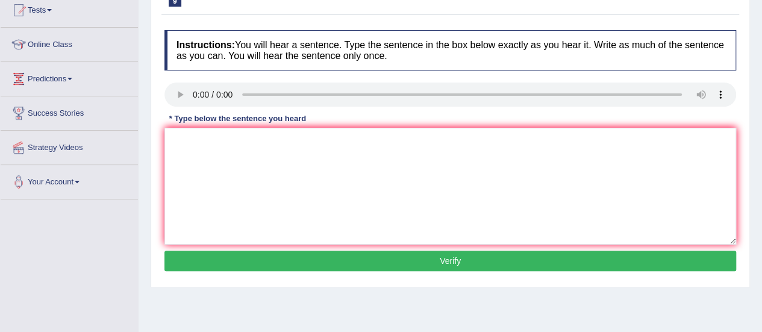
scroll to position [163, 0]
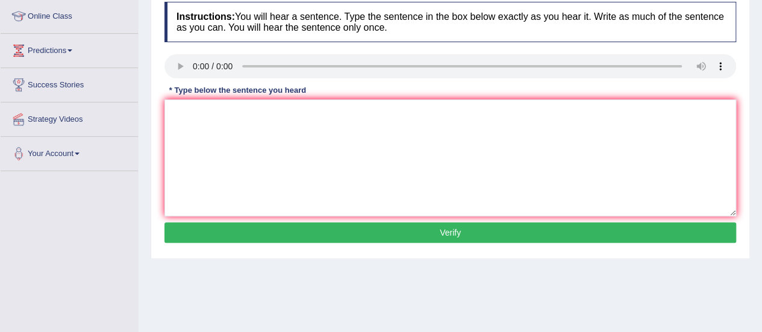
click at [191, 137] on div "Instructions: You will hear a sentence. Type the sentence in the box below exac…" at bounding box center [450, 124] width 578 height 257
click at [191, 137] on textarea at bounding box center [450, 157] width 572 height 117
click at [192, 122] on textarea at bounding box center [450, 157] width 572 height 117
click at [223, 110] on textarea "A new articele was publishid the article last week." at bounding box center [450, 157] width 572 height 117
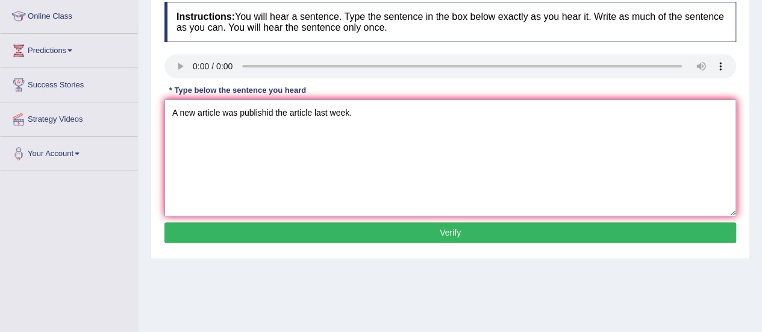
click at [269, 111] on textarea "A new article was publishid the article last week." at bounding box center [450, 157] width 572 height 117
drag, startPoint x: 277, startPoint y: 113, endPoint x: 314, endPoint y: 113, distance: 37.3
click at [314, 113] on textarea "A new article was published the article last week." at bounding box center [450, 157] width 572 height 117
type textarea "A new article was published last week."
click at [290, 225] on button "Verify" at bounding box center [450, 232] width 572 height 20
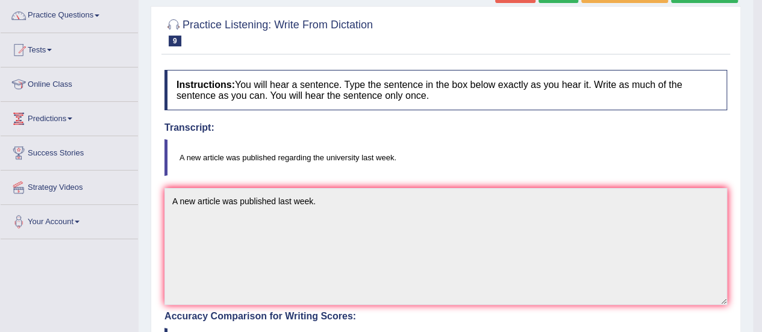
scroll to position [92, 0]
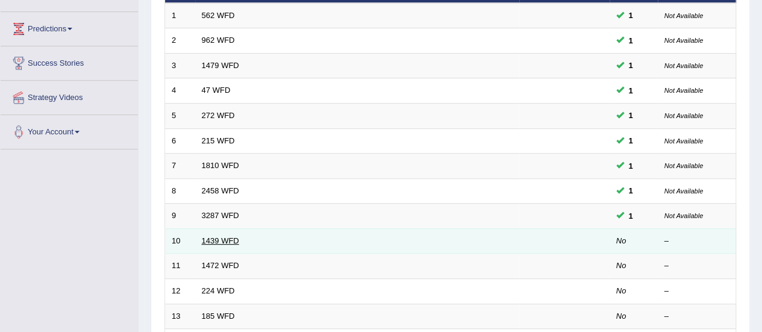
click at [219, 237] on link "1439 WFD" at bounding box center [220, 240] width 37 height 9
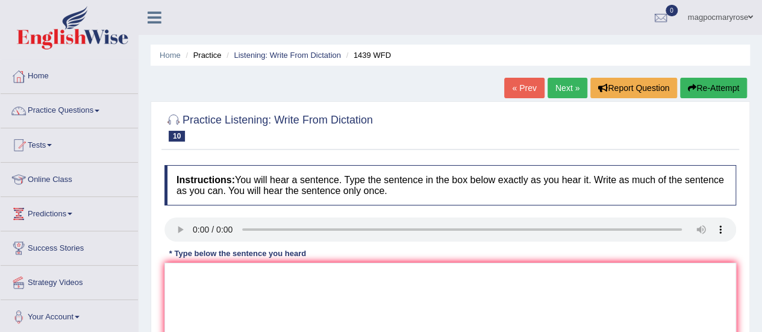
scroll to position [130, 0]
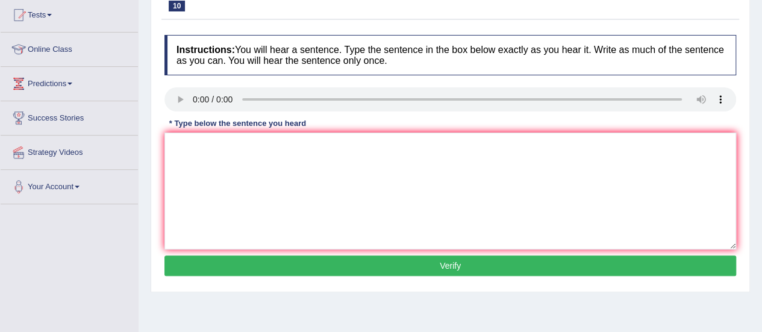
drag, startPoint x: 770, startPoint y: 91, endPoint x: 761, endPoint y: 155, distance: 65.1
click at [761, 155] on html "Toggle navigation Home Practice Questions Speaking Practice Read Aloud Repeat S…" at bounding box center [381, 36] width 762 height 332
click at [194, 150] on textarea at bounding box center [450, 190] width 572 height 117
click at [301, 144] on textarea "The fictions books just passed afetr the counter." at bounding box center [450, 190] width 572 height 117
type textarea "The fictions books just passed after the counter."
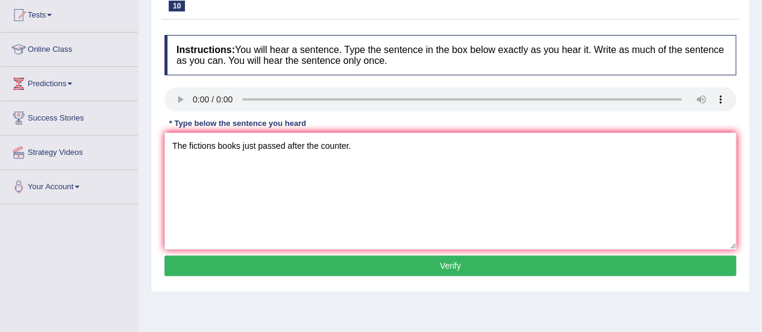
click at [310, 268] on button "Verify" at bounding box center [450, 265] width 572 height 20
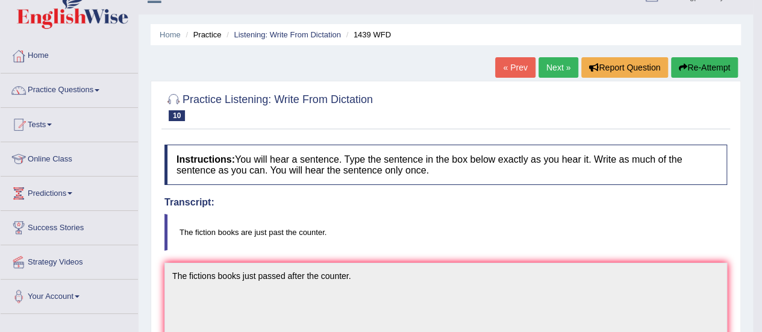
scroll to position [0, 0]
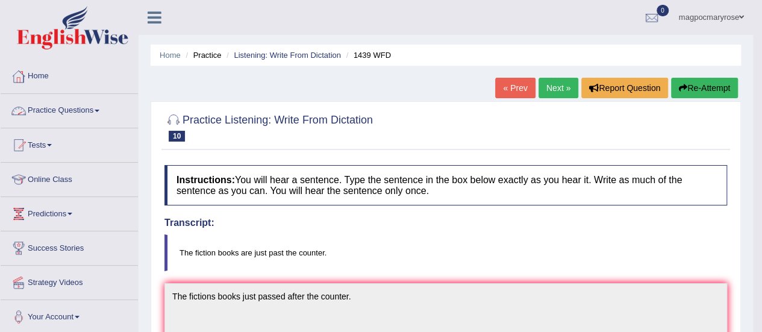
click at [57, 115] on link "Practice Questions" at bounding box center [69, 109] width 137 height 30
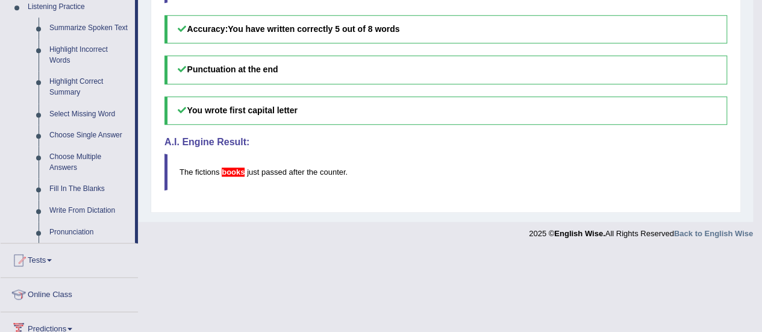
scroll to position [530, 0]
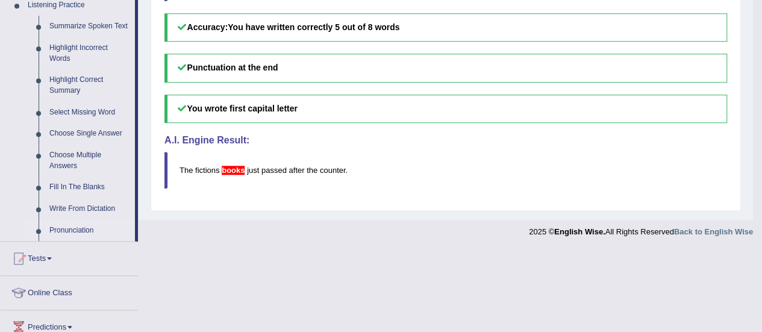
click at [73, 228] on link "Pronunciation" at bounding box center [89, 231] width 91 height 22
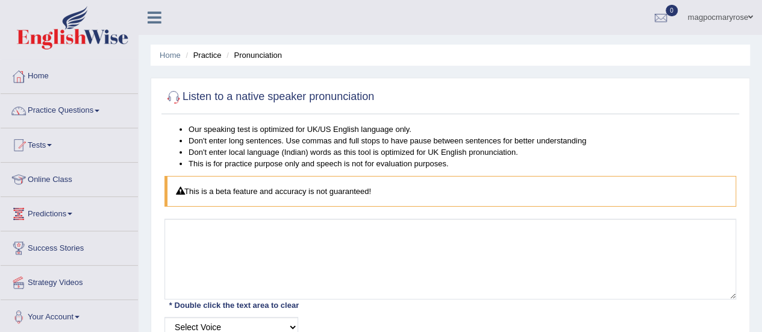
click at [550, 212] on div "Our speaking test is optimized for UK/US English language only. Don't enter lon…" at bounding box center [450, 245] width 578 height 244
